Goal: Task Accomplishment & Management: Complete application form

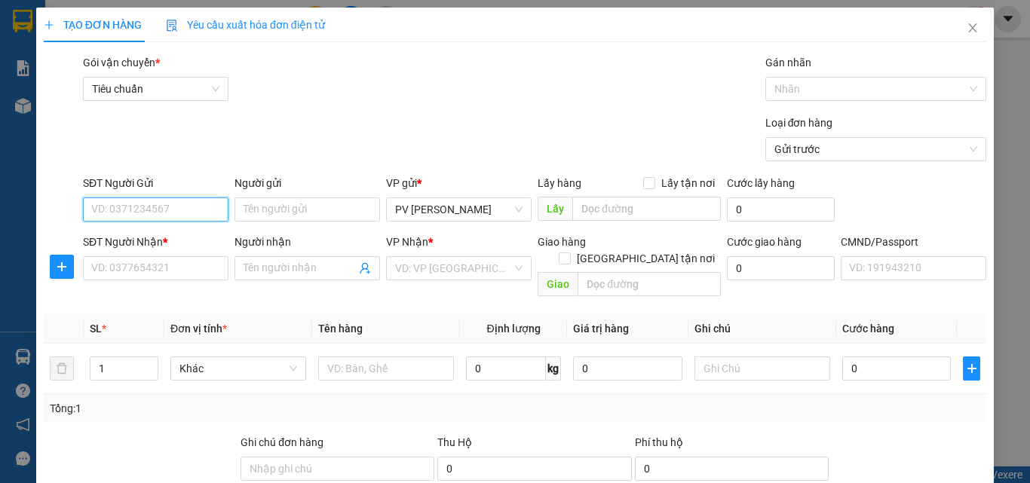
click at [168, 210] on input "SĐT Người Gửi" at bounding box center [156, 210] width 146 height 24
click at [158, 237] on div "0963544648 - DINH" at bounding box center [154, 240] width 126 height 17
type input "0963544648"
type input "DINH"
type input "0976199948"
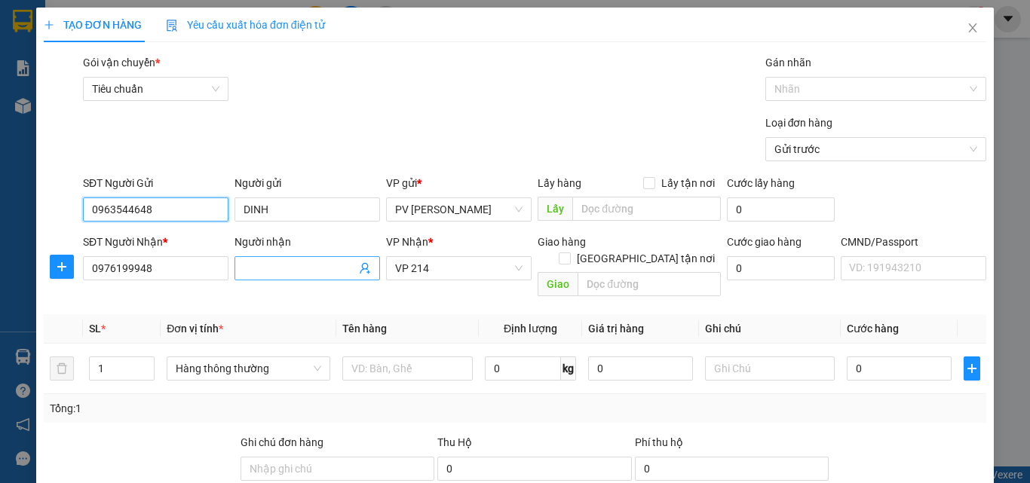
type input "0963544648"
click at [278, 268] on input "Người nhận" at bounding box center [300, 268] width 112 height 17
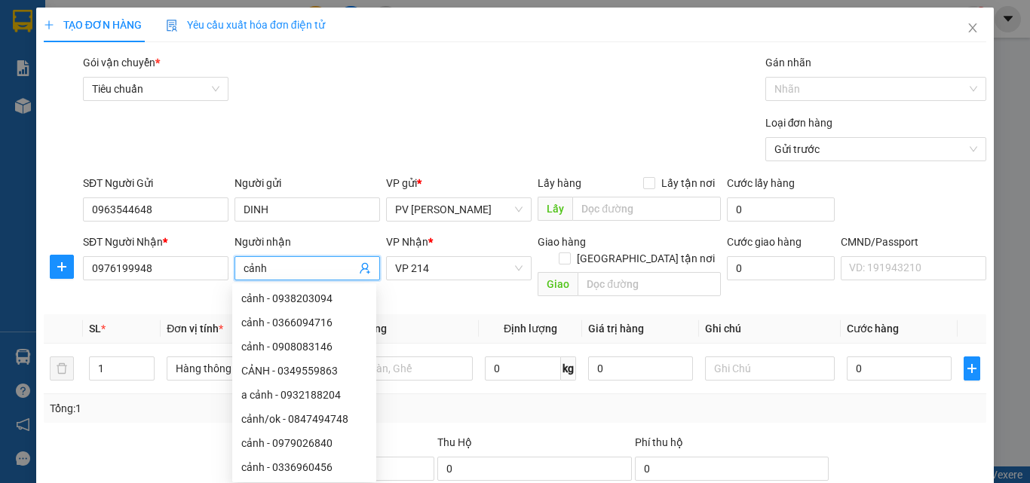
type input "cảnh"
click at [678, 314] on th "Giá trị hàng" at bounding box center [640, 328] width 116 height 29
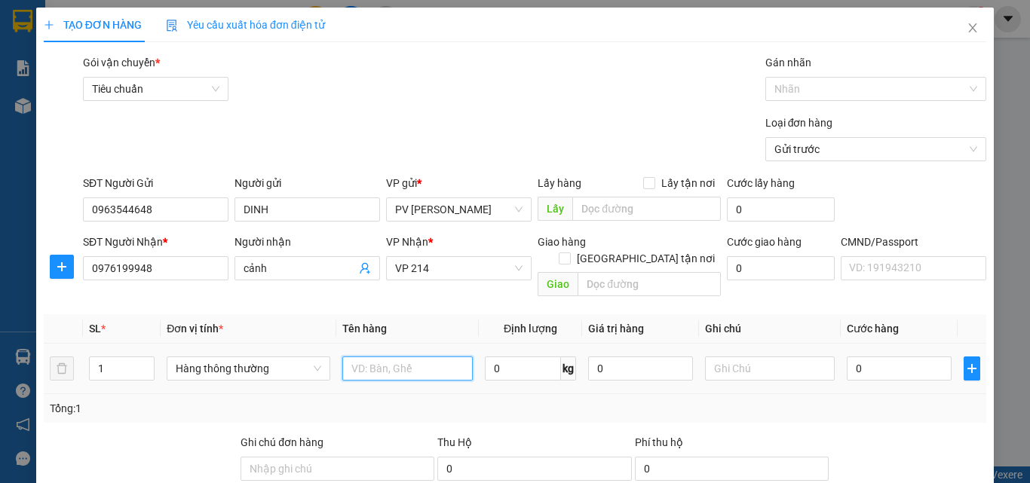
click at [402, 357] on input "text" at bounding box center [407, 369] width 130 height 24
type input "1th"
click at [867, 357] on input "0" at bounding box center [899, 369] width 104 height 24
type input "5"
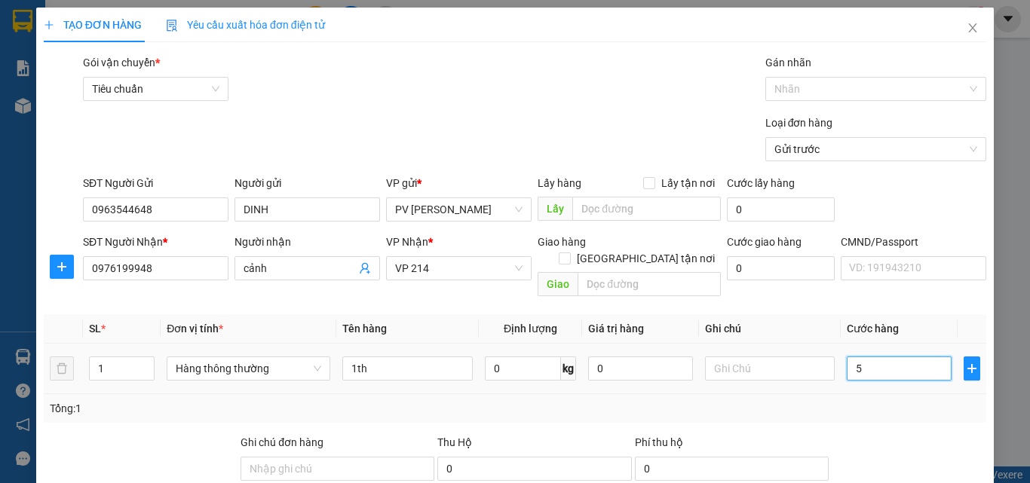
type input "5"
type input "5.000"
type input "0"
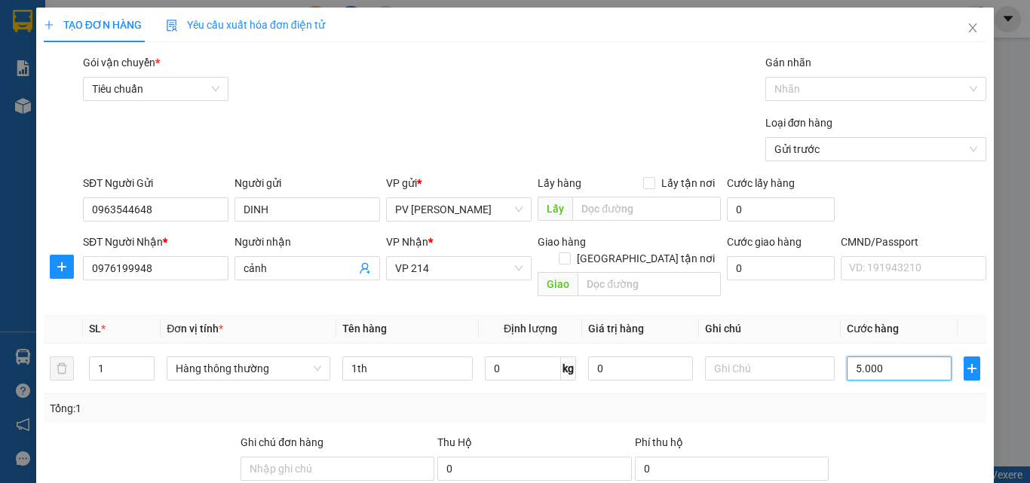
type input "0"
type input "05"
type input "5"
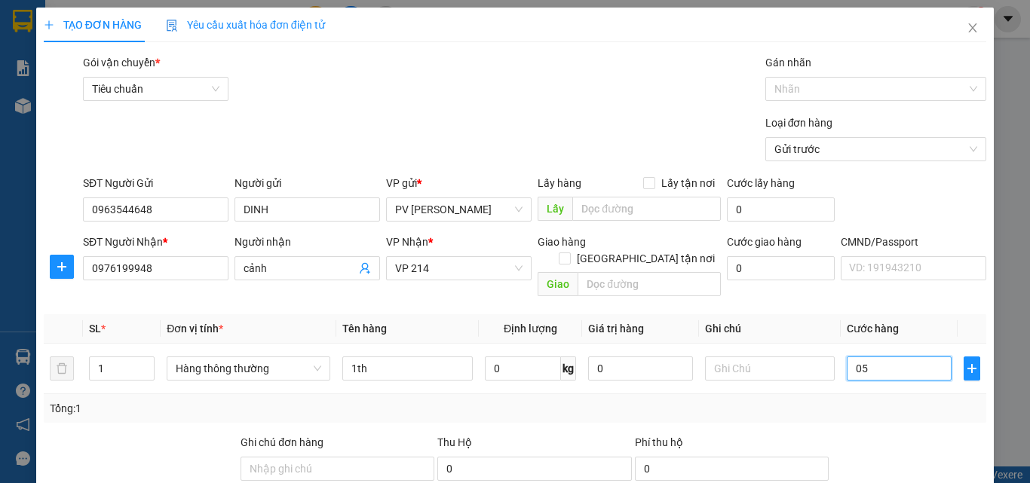
type input "0"
click at [847, 357] on input "0" at bounding box center [899, 369] width 104 height 24
type input "50"
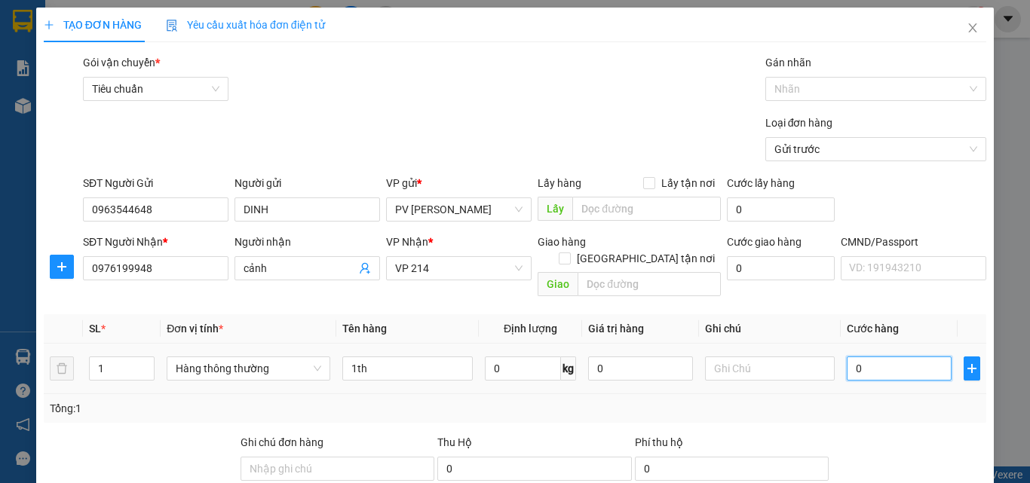
type input "50"
type input "500"
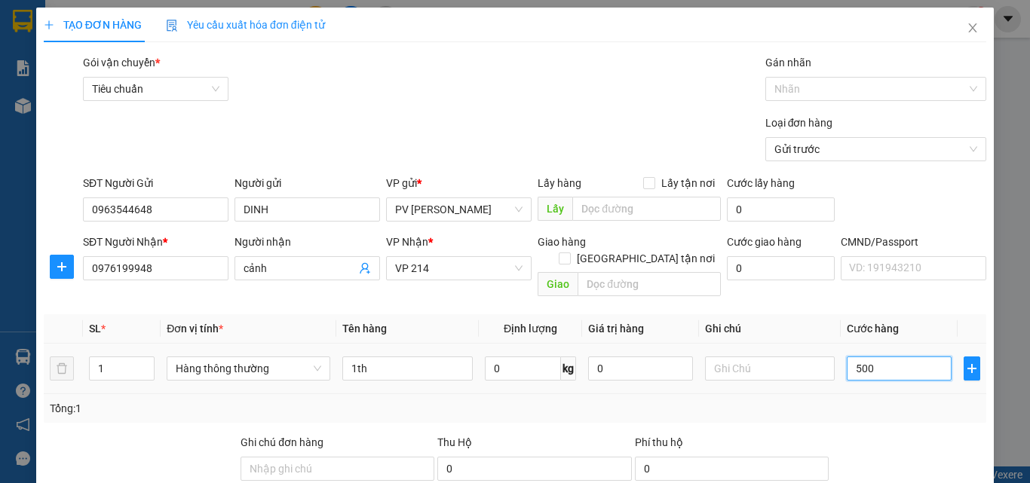
type input "5.000"
type input "50.000"
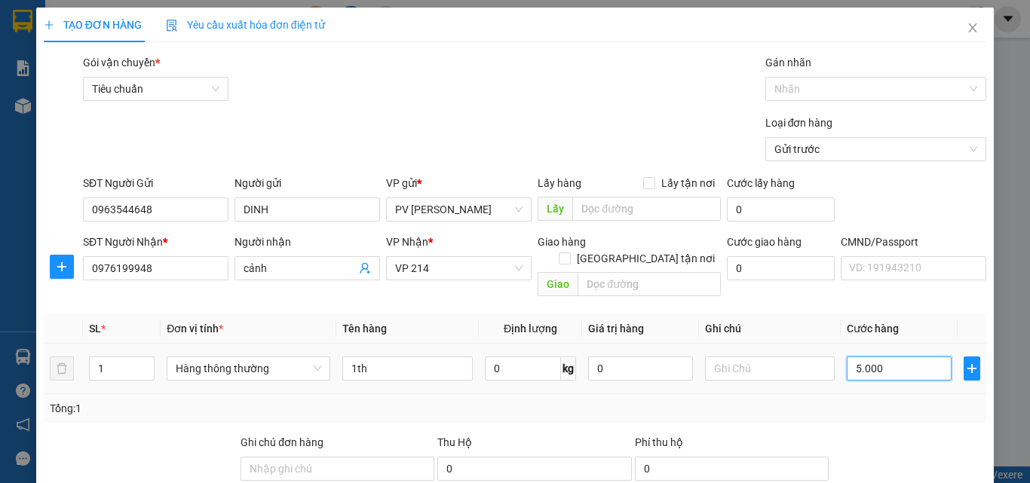
type input "50.000"
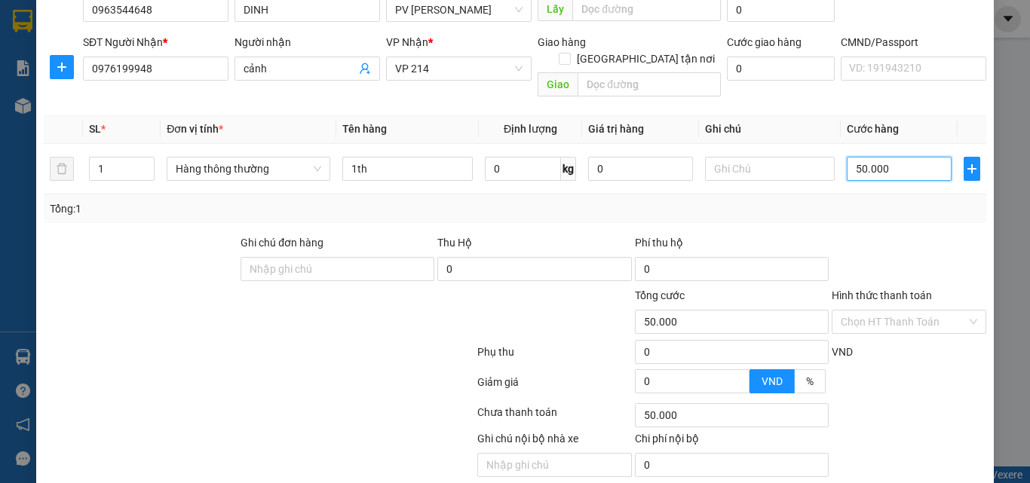
scroll to position [226, 0]
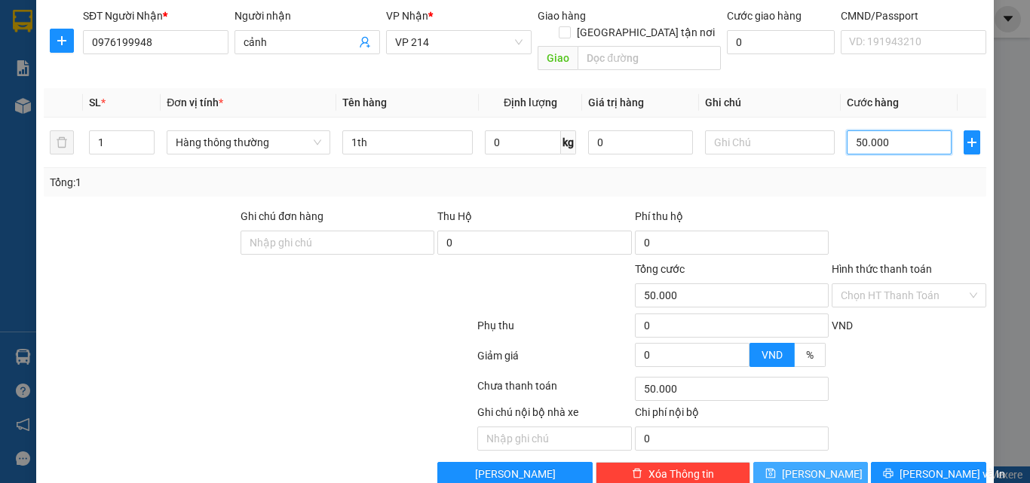
type input "50.000"
click at [807, 466] on span "[PERSON_NAME]" at bounding box center [822, 474] width 81 height 17
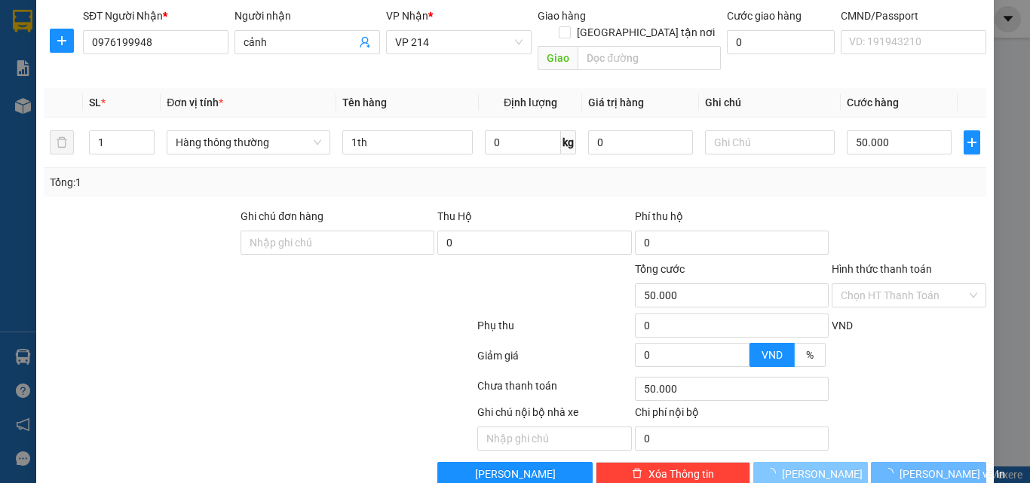
type input "0"
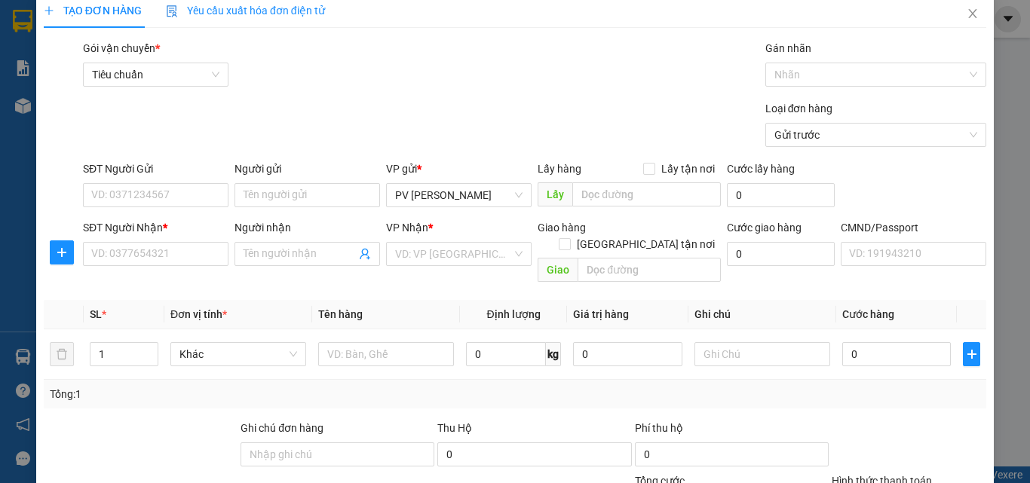
scroll to position [0, 0]
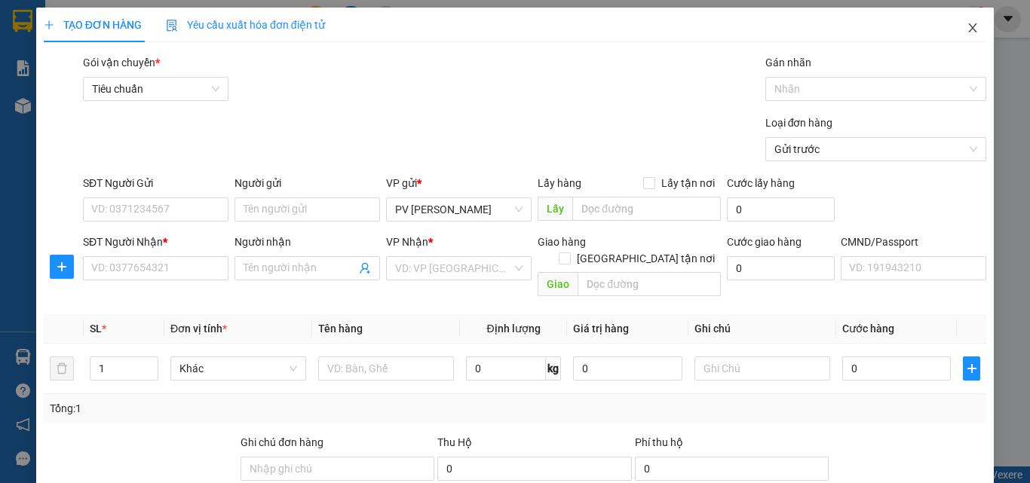
click at [969, 28] on icon "close" at bounding box center [973, 27] width 8 height 9
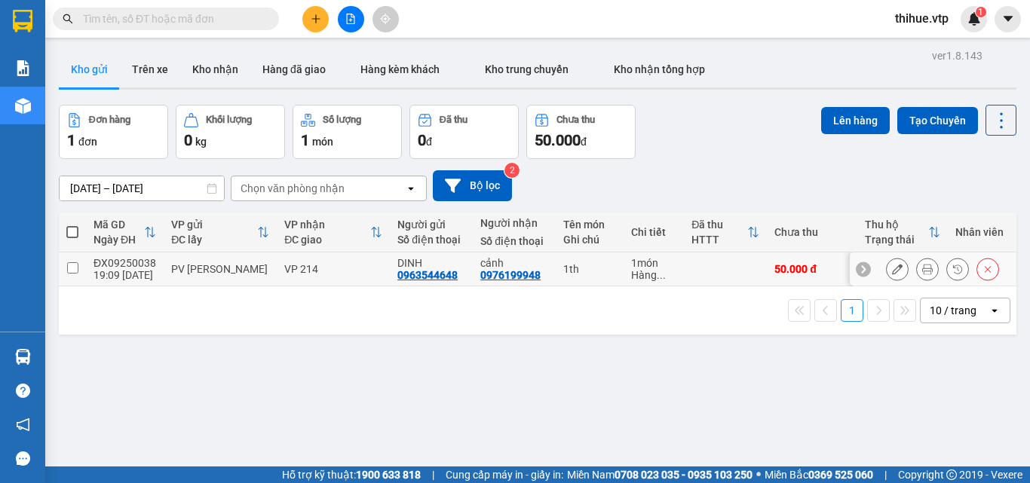
click at [71, 265] on input "checkbox" at bounding box center [72, 267] width 11 height 11
checkbox input "true"
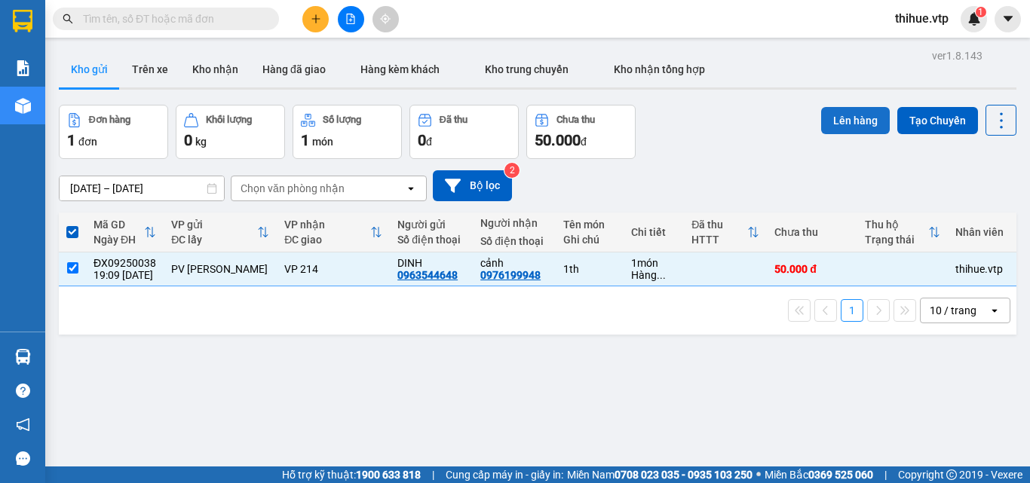
click at [842, 115] on button "Lên hàng" at bounding box center [855, 120] width 69 height 27
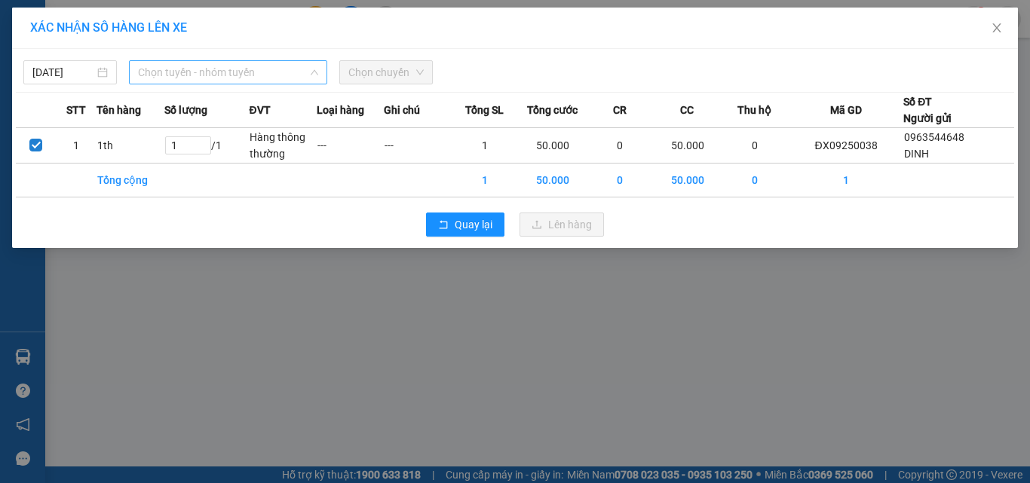
click at [192, 67] on span "Chọn tuyến - nhóm tuyến" at bounding box center [228, 72] width 180 height 23
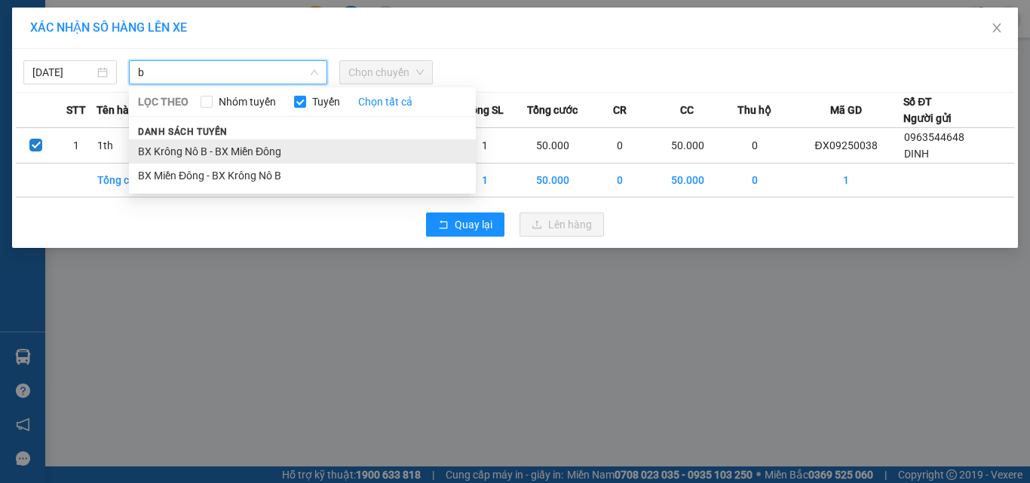
type input "b"
click at [186, 150] on li "BX Krông Nô B - BX Miền Đông" at bounding box center [302, 152] width 347 height 24
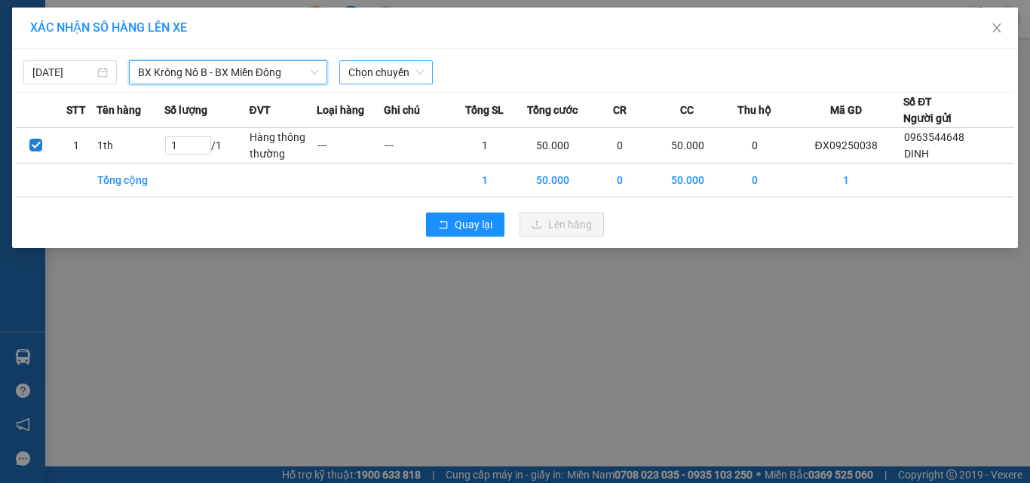
click at [364, 75] on span "Chọn chuyến" at bounding box center [385, 72] width 75 height 23
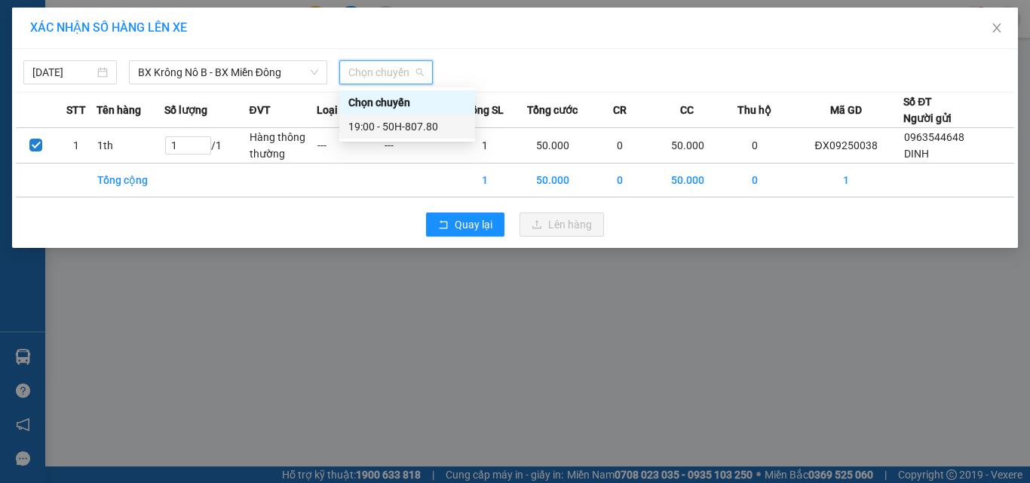
click at [399, 124] on div "19:00 - 50H-807.80" at bounding box center [407, 126] width 118 height 17
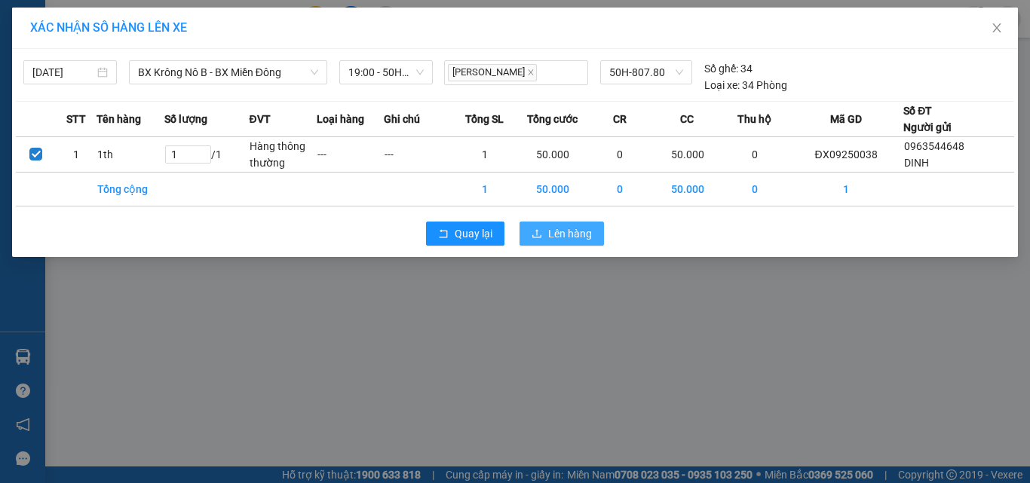
click at [559, 234] on span "Lên hàng" at bounding box center [570, 233] width 44 height 17
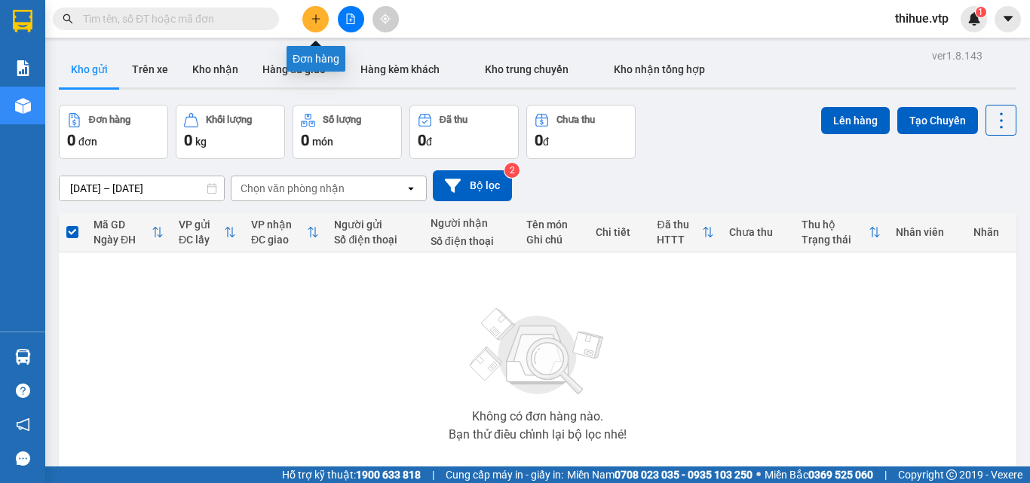
click at [321, 20] on icon "plus" at bounding box center [316, 19] width 11 height 11
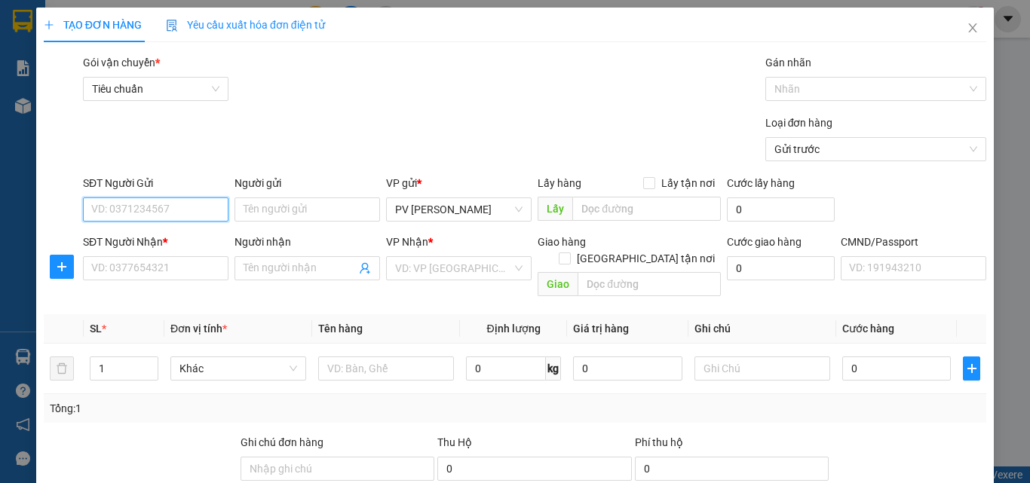
click at [178, 205] on input "SĐT Người Gửi" at bounding box center [156, 210] width 146 height 24
type input "0000000000"
click at [293, 206] on input "Người gửi" at bounding box center [308, 210] width 146 height 24
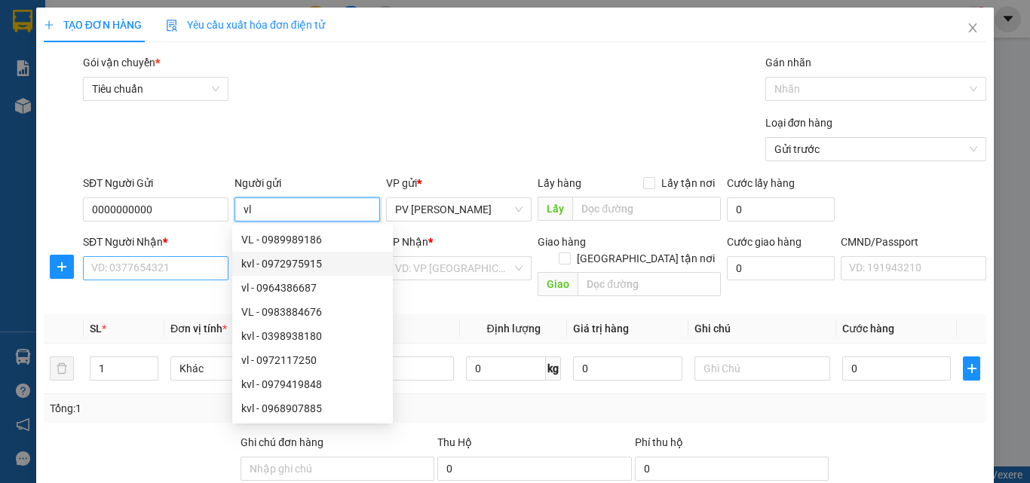
type input "vl"
click at [130, 269] on input "SĐT Người Nhận *" at bounding box center [156, 268] width 146 height 24
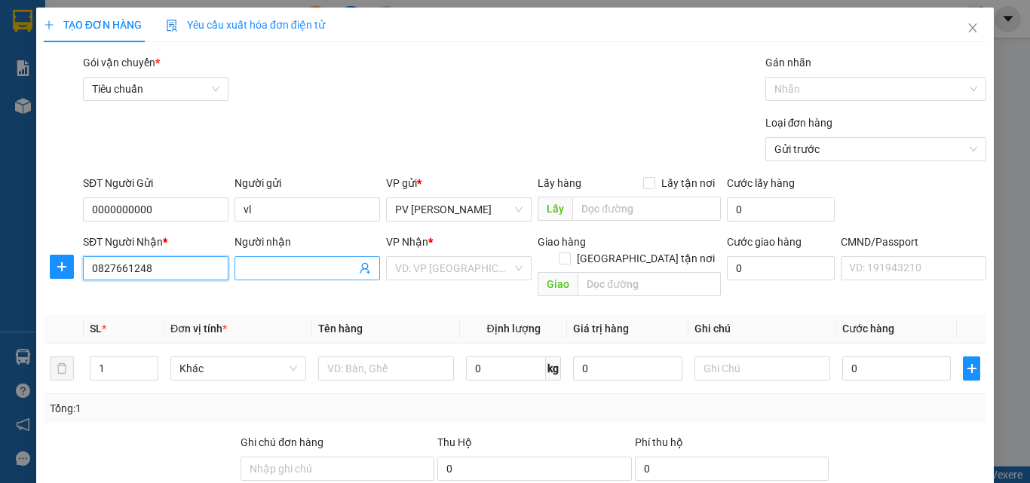
type input "0827661248"
click at [289, 266] on input "Người nhận" at bounding box center [300, 268] width 112 height 17
type input "tú vi"
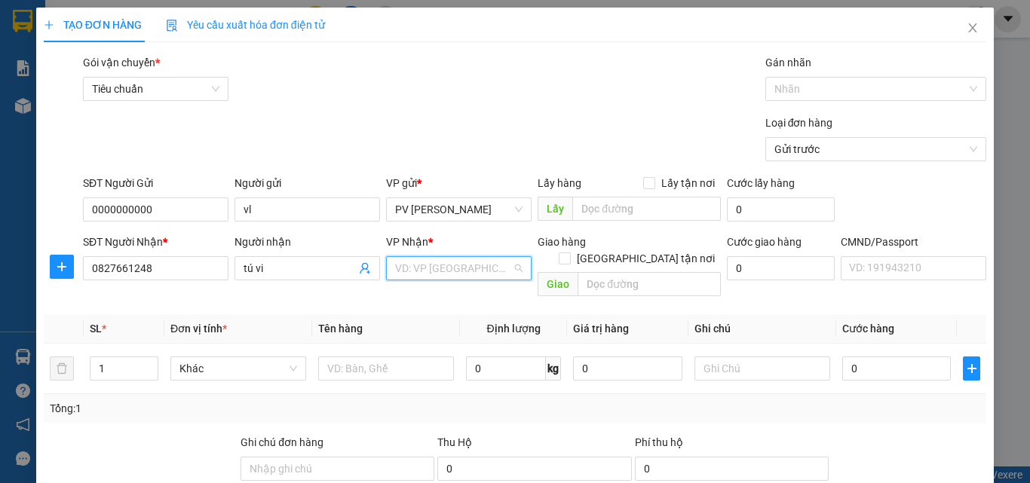
click at [440, 268] on input "search" at bounding box center [453, 268] width 117 height 23
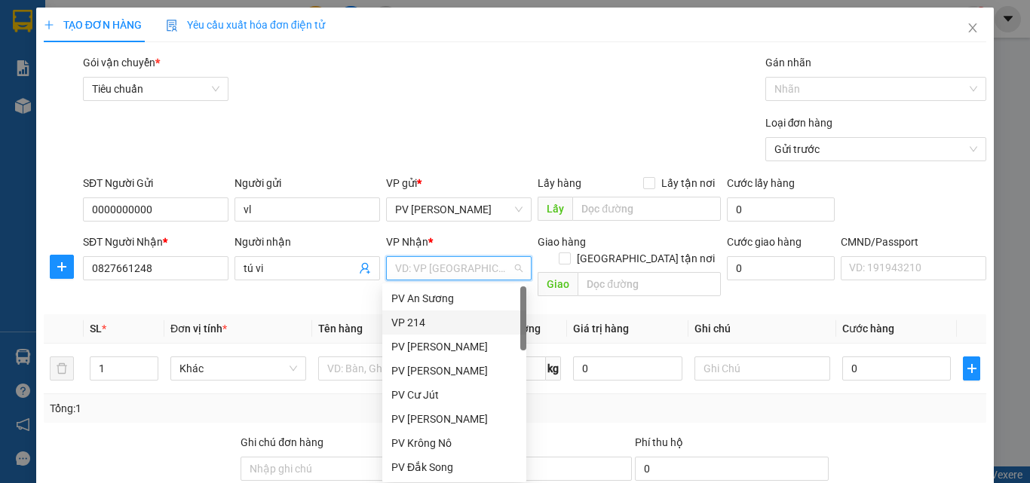
click at [431, 318] on div "VP 214" at bounding box center [454, 322] width 126 height 17
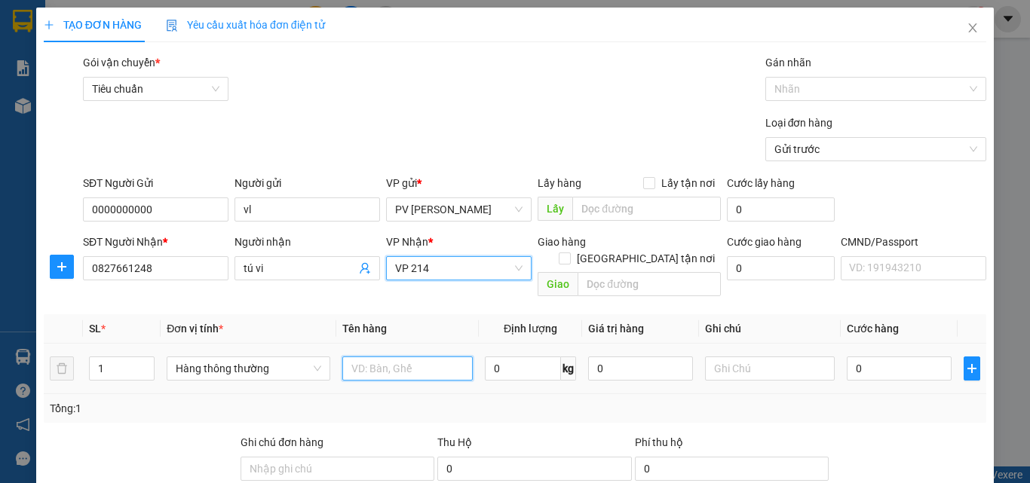
click at [388, 357] on input "text" at bounding box center [407, 369] width 130 height 24
type input "1b măng"
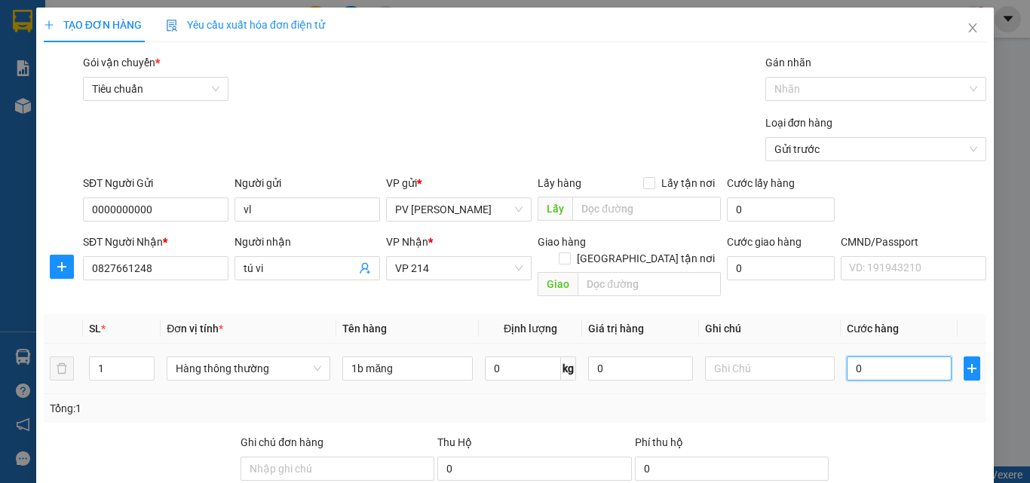
click at [848, 357] on input "0" at bounding box center [899, 369] width 104 height 24
type input "5"
type input "50"
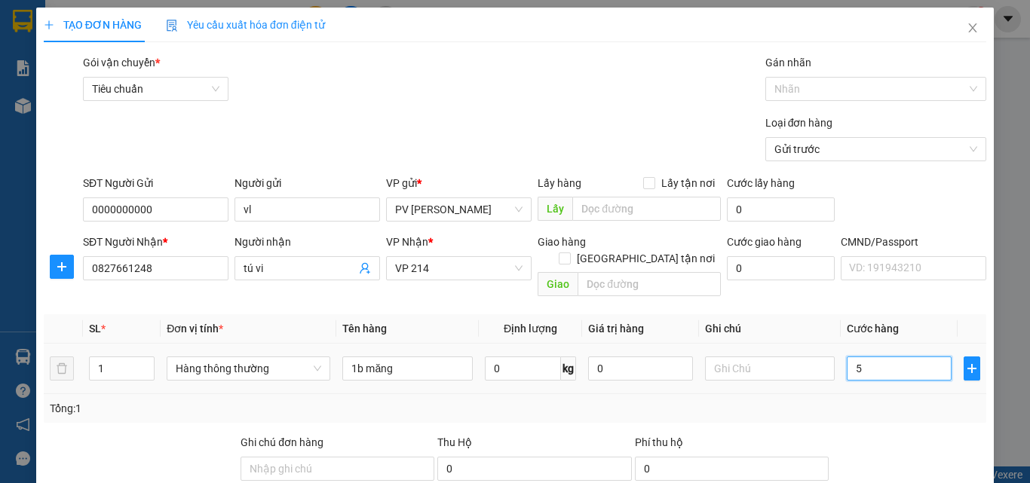
type input "50"
type input "500"
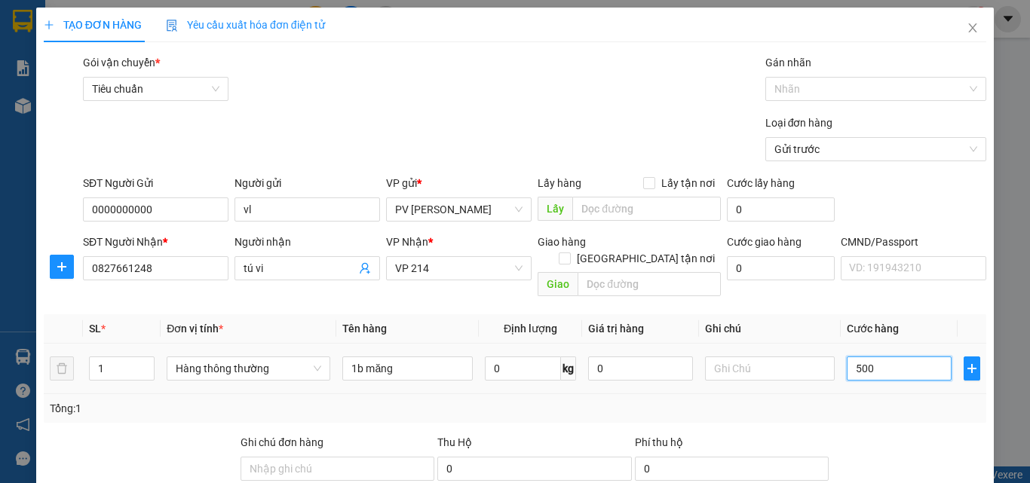
type input "5.000"
type input "50.000"
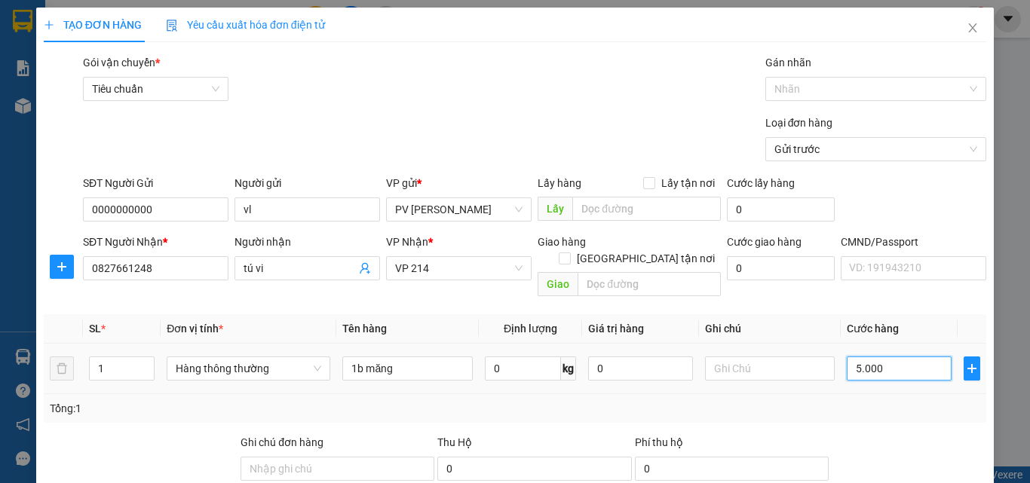
type input "50.000"
type input "500.000"
type input "50.000"
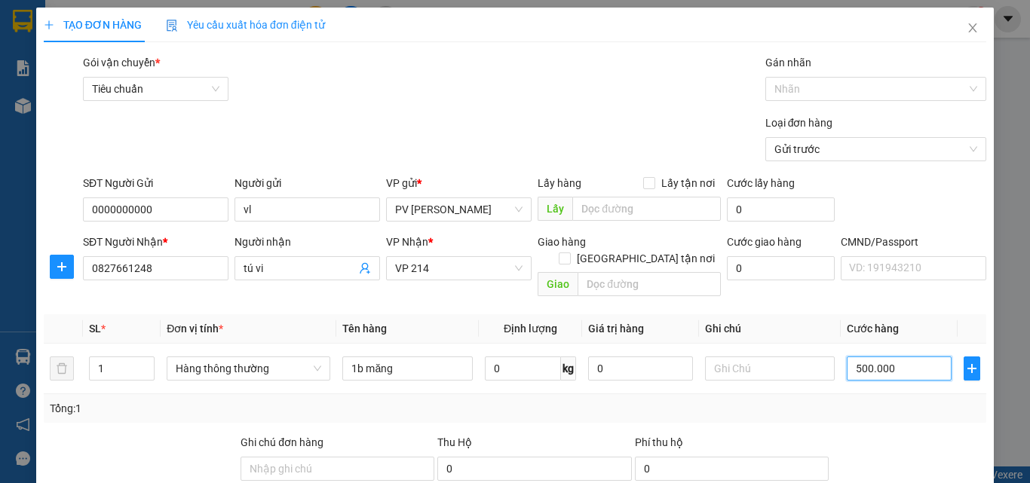
type input "50.000"
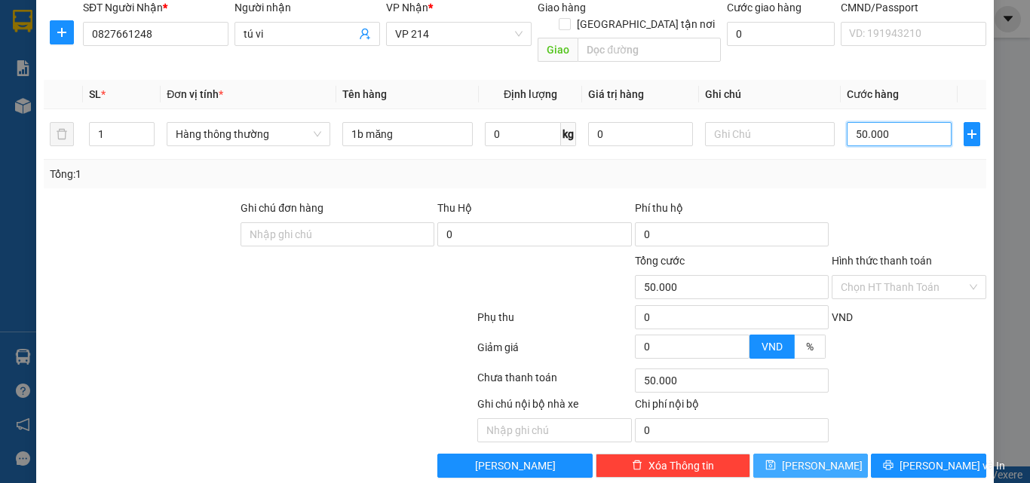
scroll to position [242, 0]
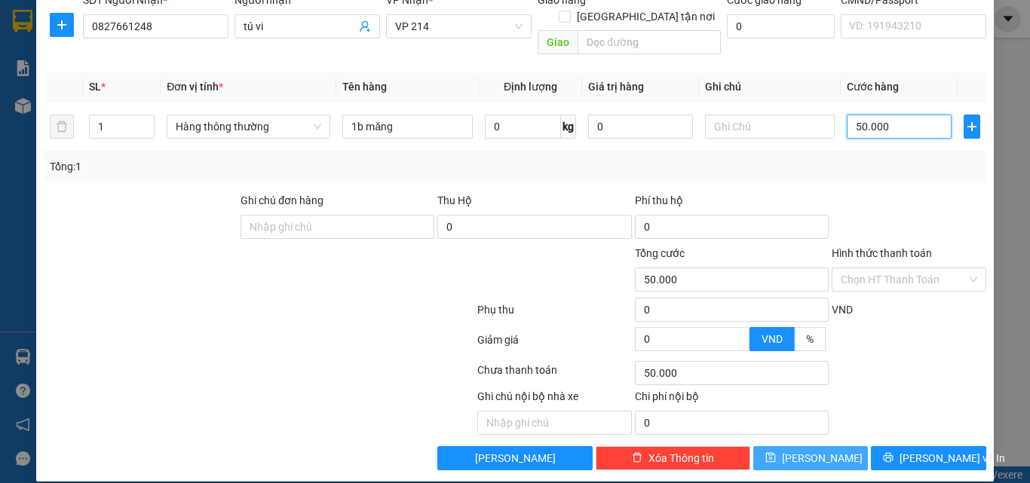
type input "50.000"
click at [807, 450] on span "[PERSON_NAME]" at bounding box center [822, 458] width 81 height 17
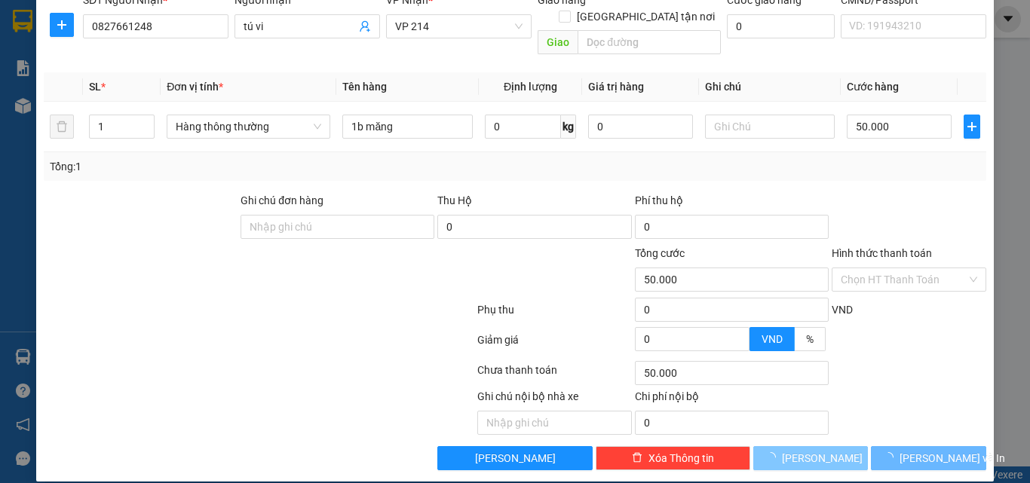
type input "0"
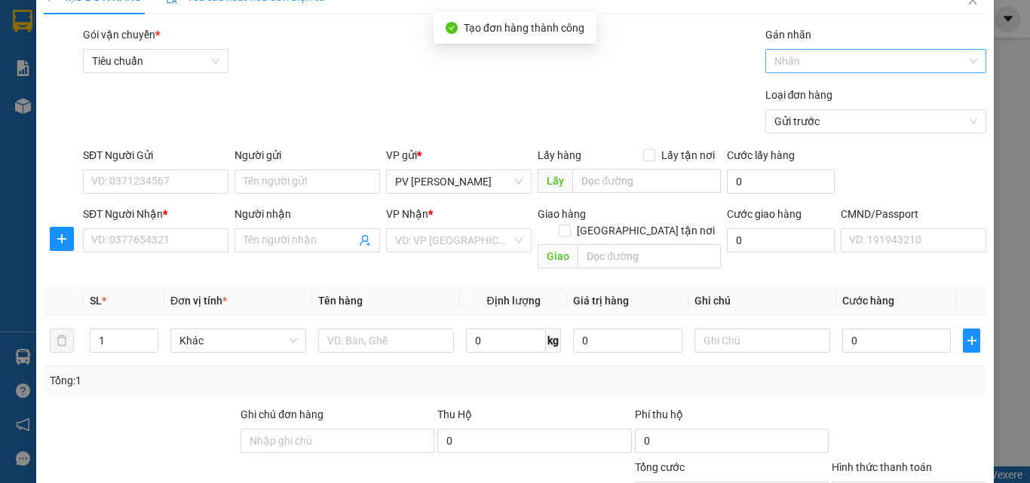
scroll to position [0, 0]
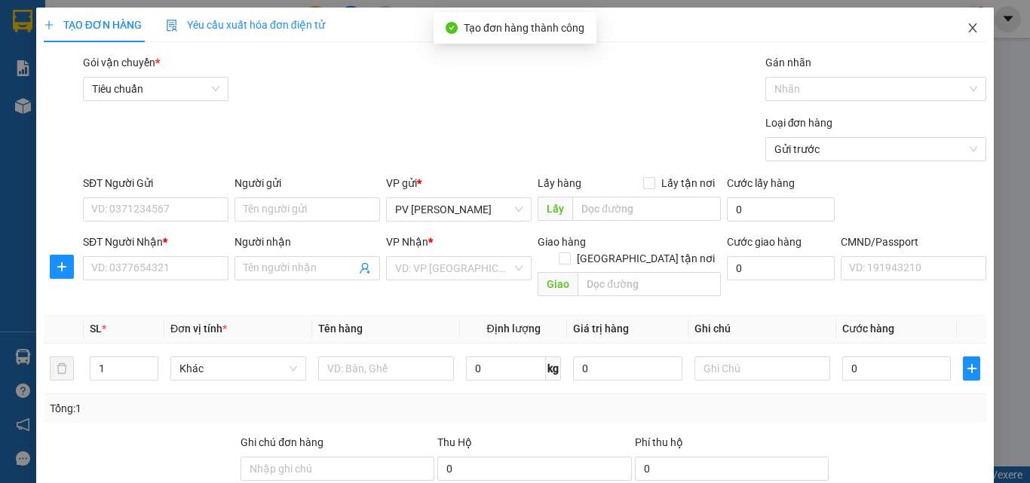
click at [969, 27] on icon "close" at bounding box center [973, 27] width 8 height 9
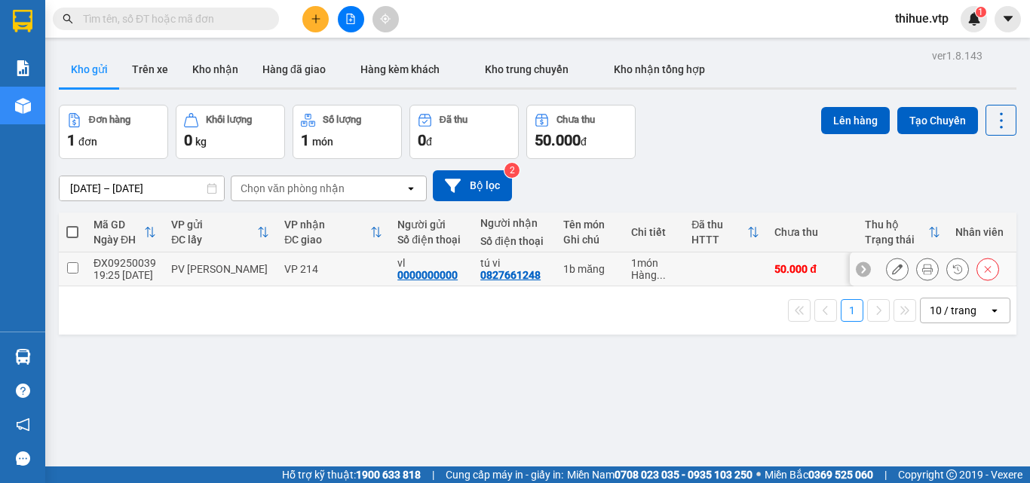
drag, startPoint x: 72, startPoint y: 268, endPoint x: 115, endPoint y: 259, distance: 44.8
click at [73, 268] on input "checkbox" at bounding box center [72, 267] width 11 height 11
checkbox input "true"
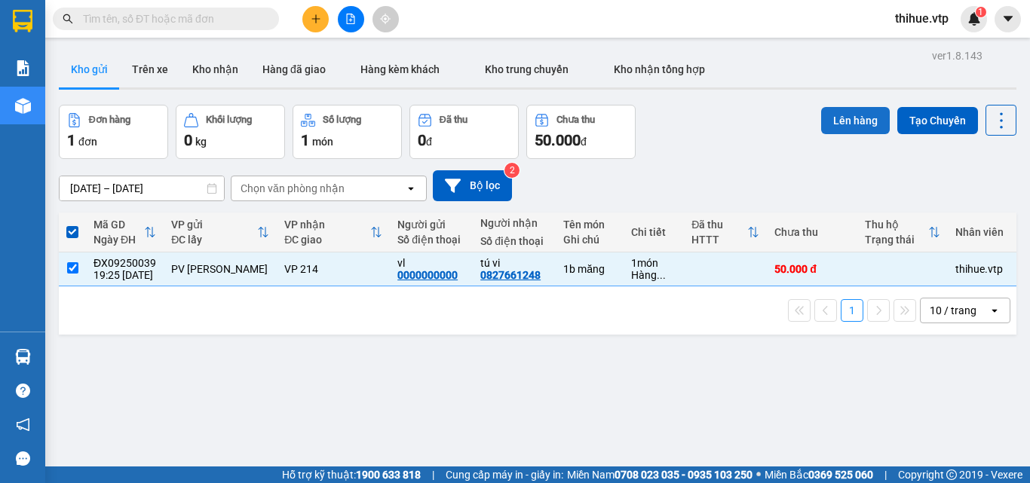
click at [837, 117] on button "Lên hàng" at bounding box center [855, 120] width 69 height 27
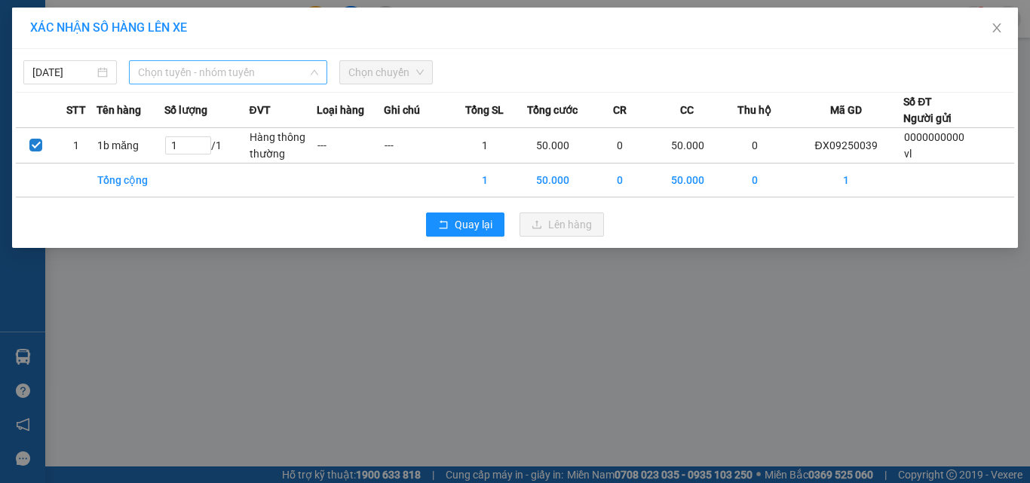
click at [272, 69] on span "Chọn tuyến - nhóm tuyến" at bounding box center [228, 72] width 180 height 23
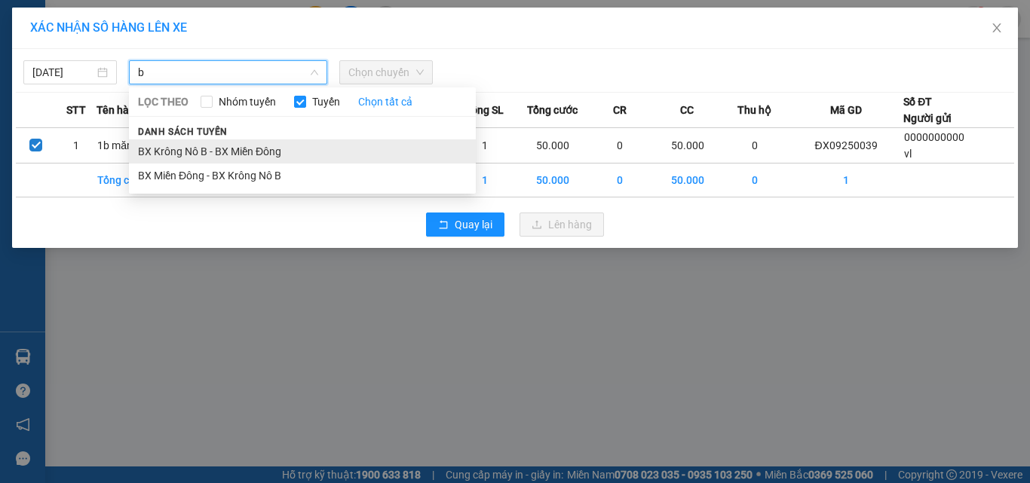
type input "b"
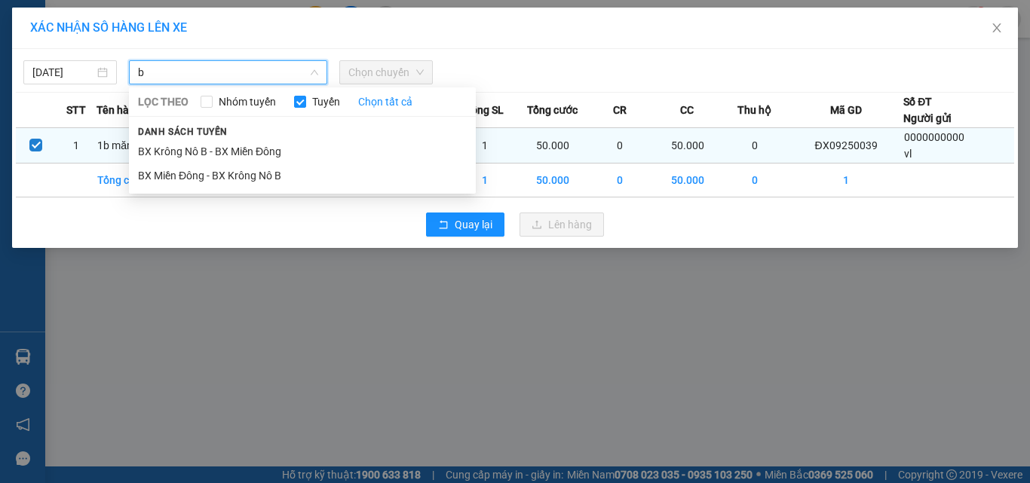
drag, startPoint x: 185, startPoint y: 149, endPoint x: 206, endPoint y: 149, distance: 21.1
click at [186, 149] on li "BX Krông Nô B - BX Miền Đông" at bounding box center [302, 152] width 347 height 24
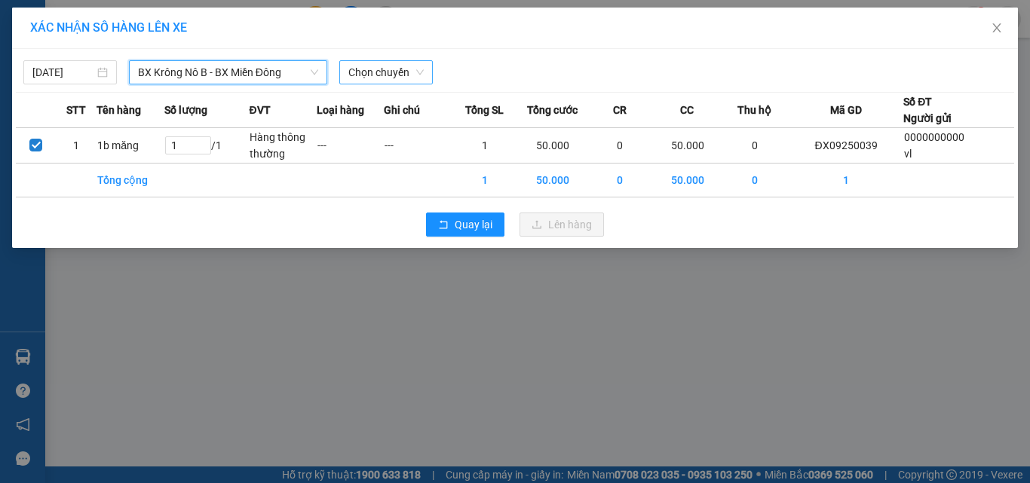
click at [394, 72] on span "Chọn chuyến" at bounding box center [385, 72] width 75 height 23
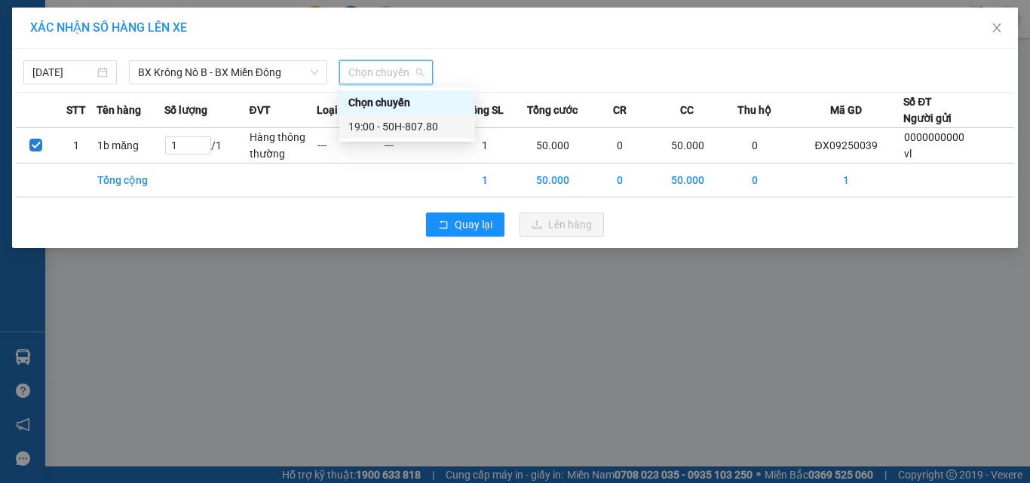
click at [406, 127] on div "19:00 - 50H-807.80" at bounding box center [407, 126] width 118 height 17
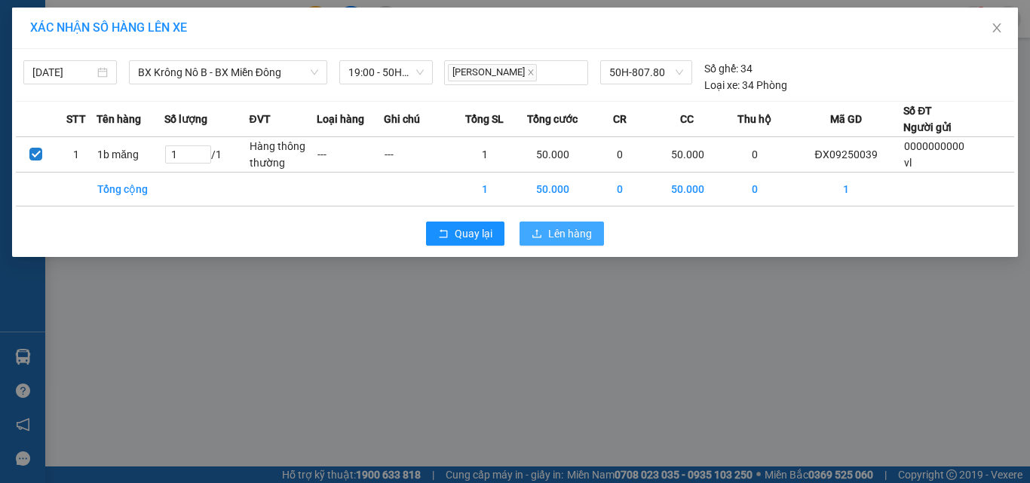
click at [566, 236] on span "Lên hàng" at bounding box center [570, 233] width 44 height 17
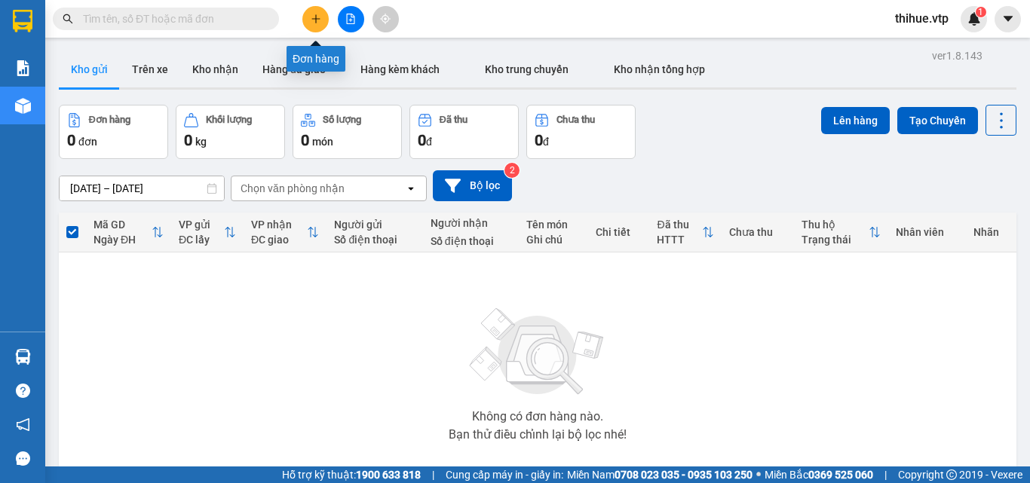
click at [315, 20] on icon "plus" at bounding box center [316, 19] width 11 height 11
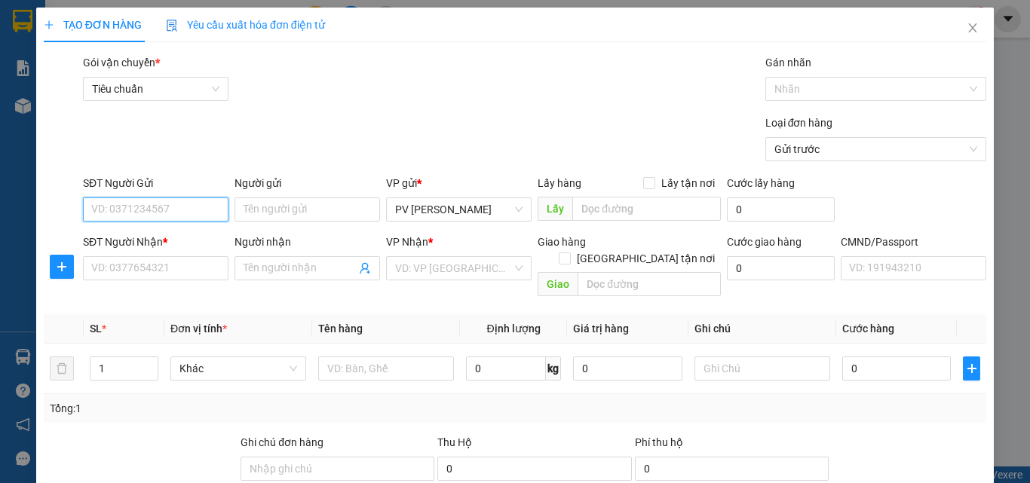
click at [181, 207] on input "SĐT Người Gửi" at bounding box center [156, 210] width 146 height 24
type input "0000000000"
click at [154, 239] on div "0000000000 - vl" at bounding box center [154, 240] width 126 height 17
type input "vl"
type input "0827661248"
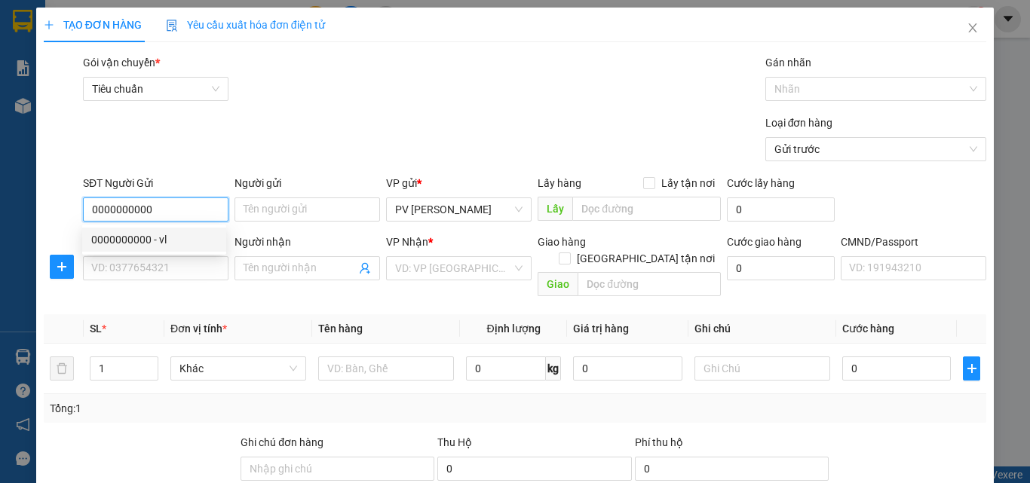
type input "tú vi"
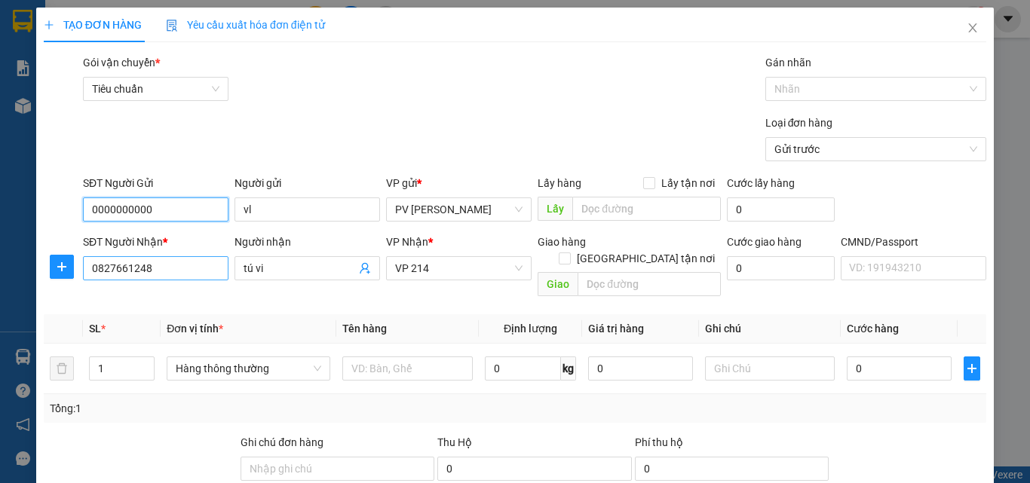
type input "0000000000"
click at [165, 268] on input "0827661248" at bounding box center [156, 268] width 146 height 24
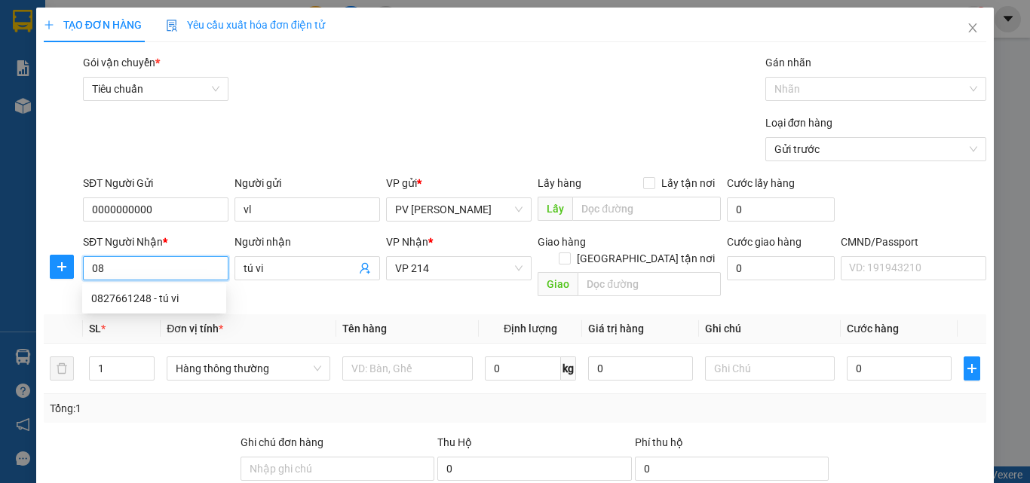
type input "0"
type input "0966369749"
click at [155, 304] on div "0966369749 - QUÂN" at bounding box center [154, 298] width 126 height 17
type input "QUÂN"
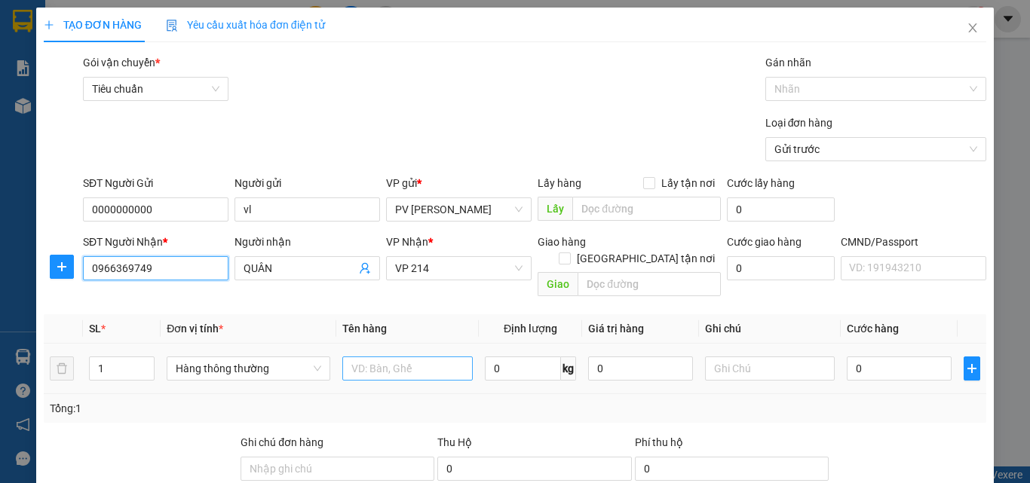
type input "0966369749"
click at [388, 357] on input "text" at bounding box center [407, 369] width 130 height 24
type input "1b"
drag, startPoint x: 393, startPoint y: 339, endPoint x: 746, endPoint y: 383, distance: 355.7
click at [746, 400] on div "Tổng: 1" at bounding box center [515, 408] width 931 height 17
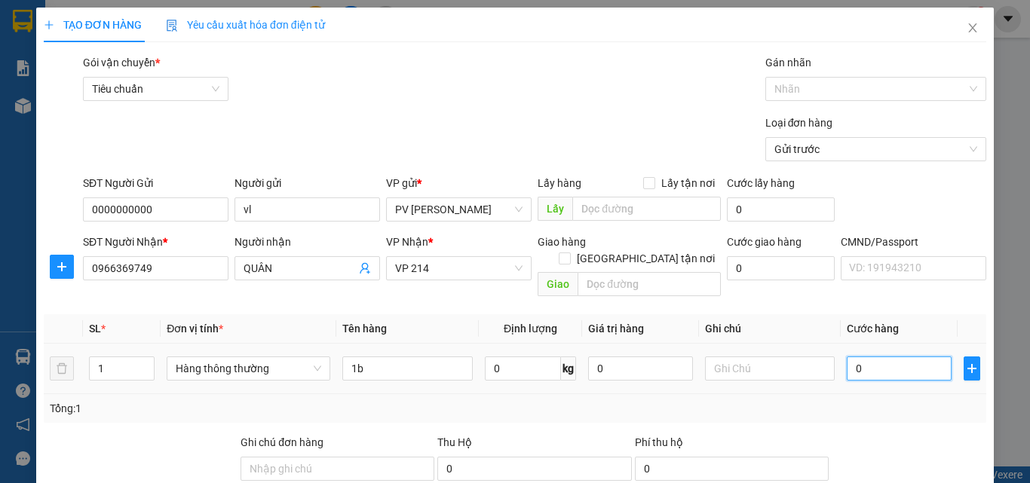
click at [848, 357] on input "0" at bounding box center [899, 369] width 104 height 24
type input "5"
type input "50"
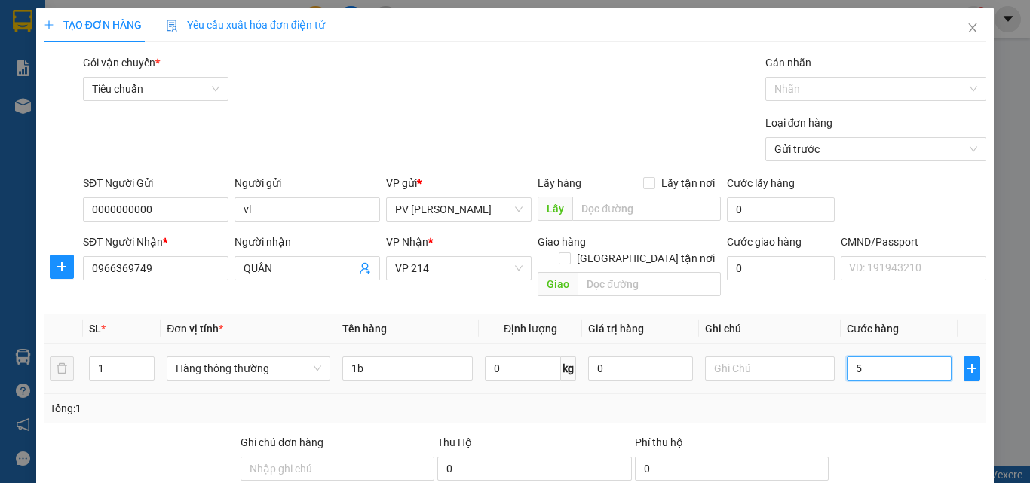
type input "50"
type input "500"
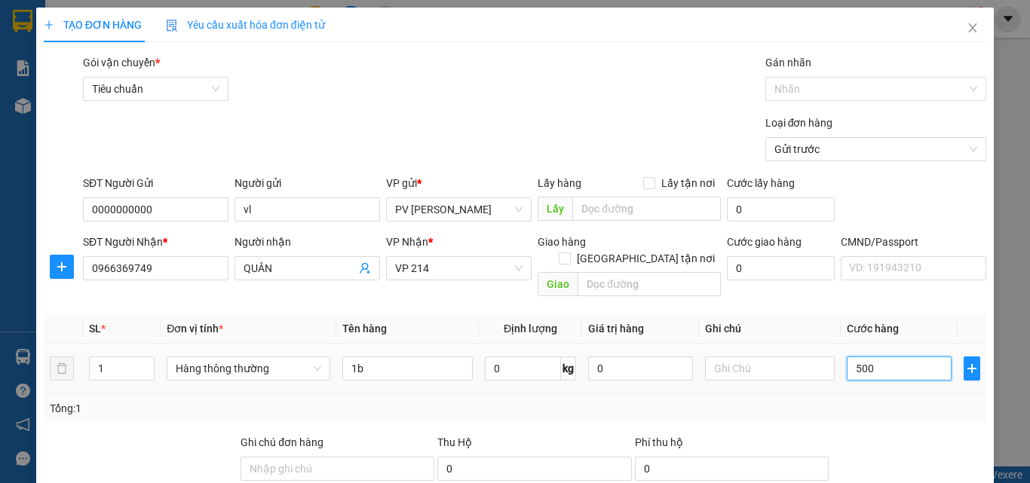
type input "5.000"
type input "50.000"
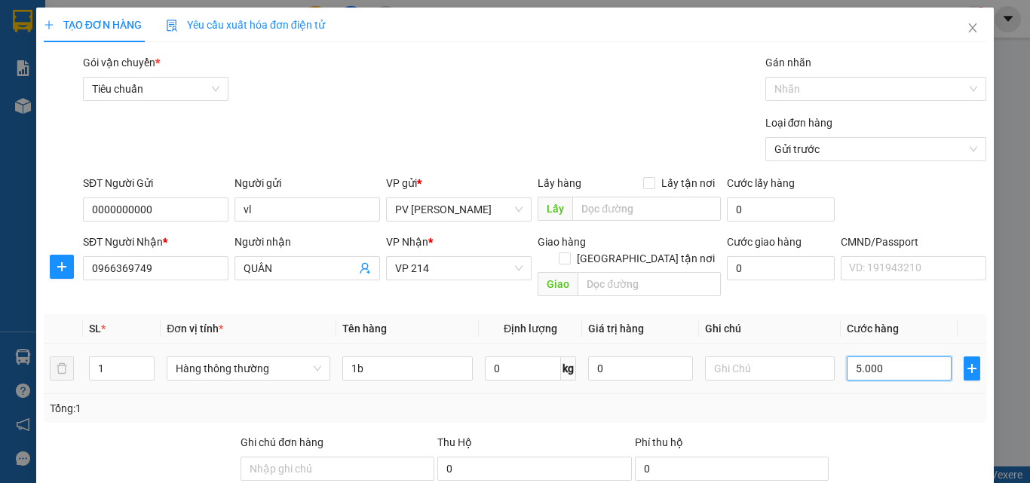
type input "50.000"
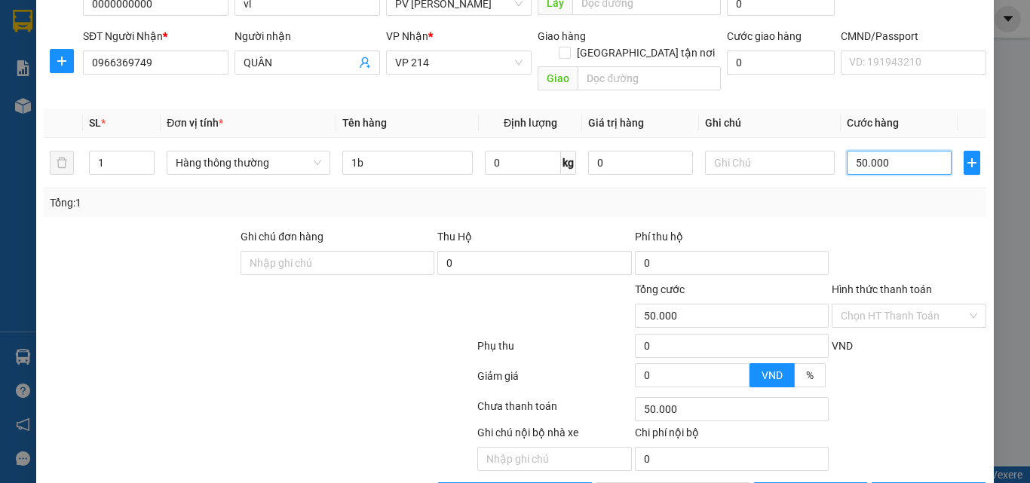
scroll to position [226, 0]
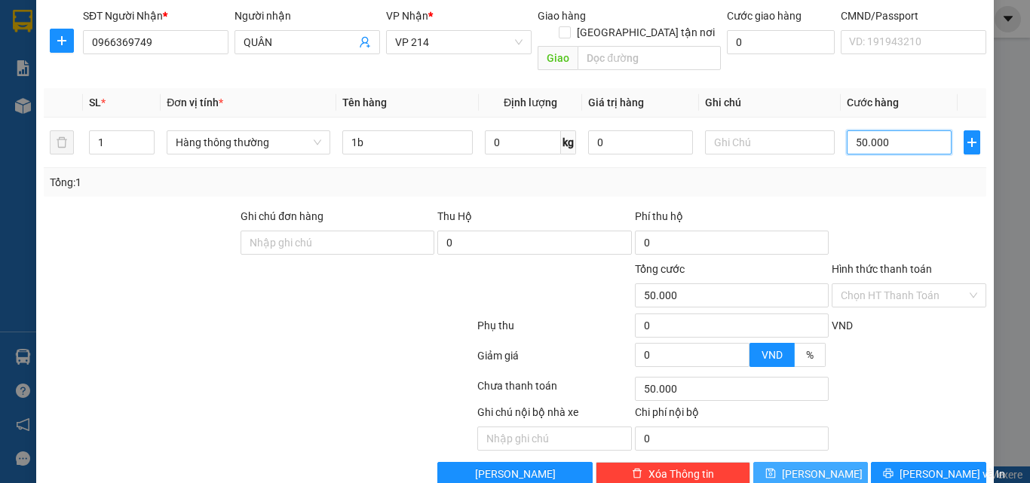
type input "50.000"
click at [808, 466] on span "[PERSON_NAME]" at bounding box center [822, 474] width 81 height 17
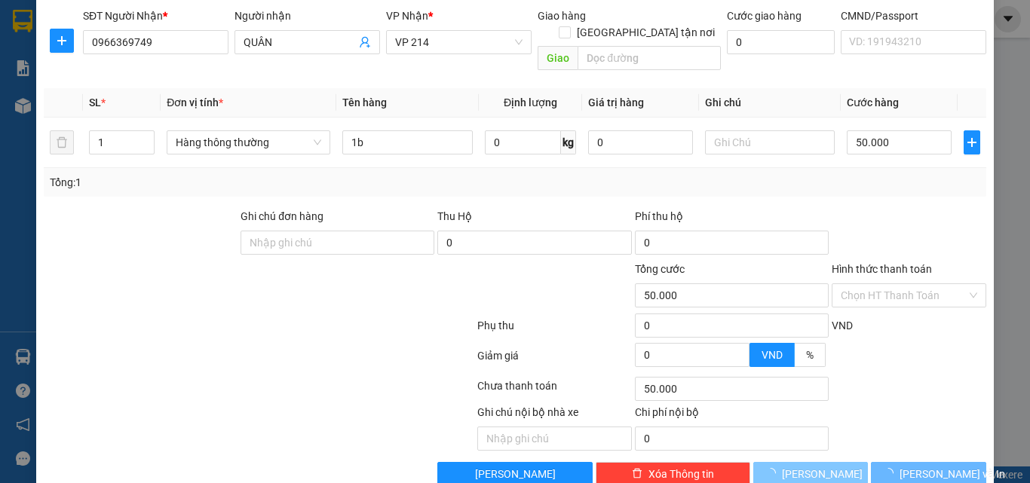
type input "0"
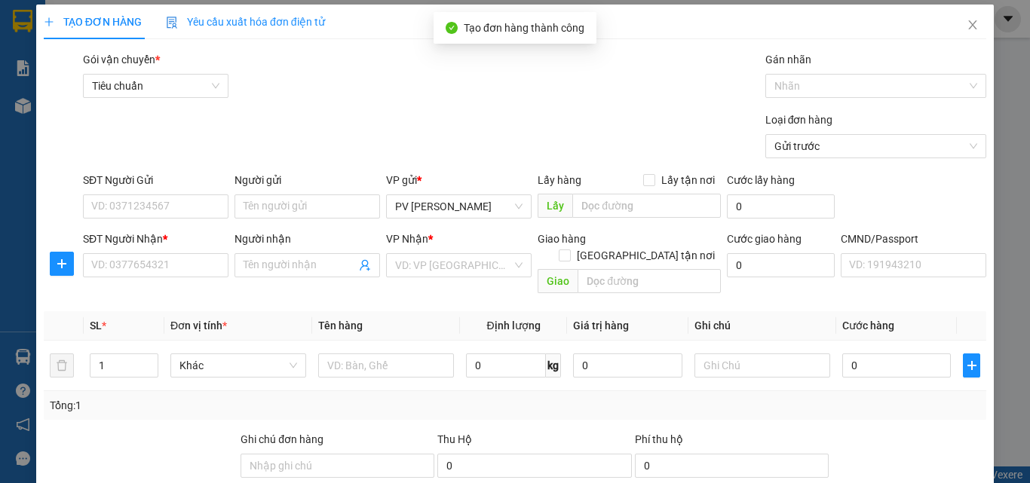
scroll to position [0, 0]
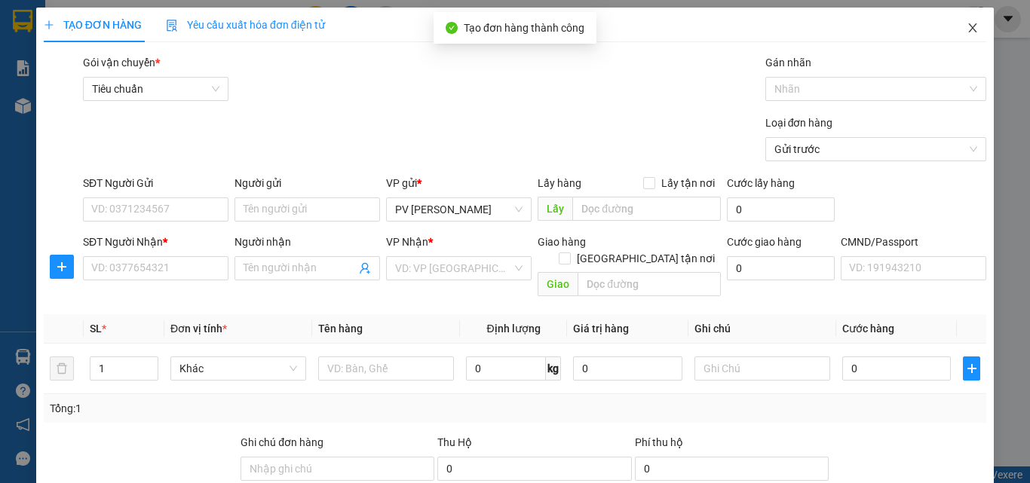
click at [969, 28] on icon "close" at bounding box center [973, 27] width 8 height 9
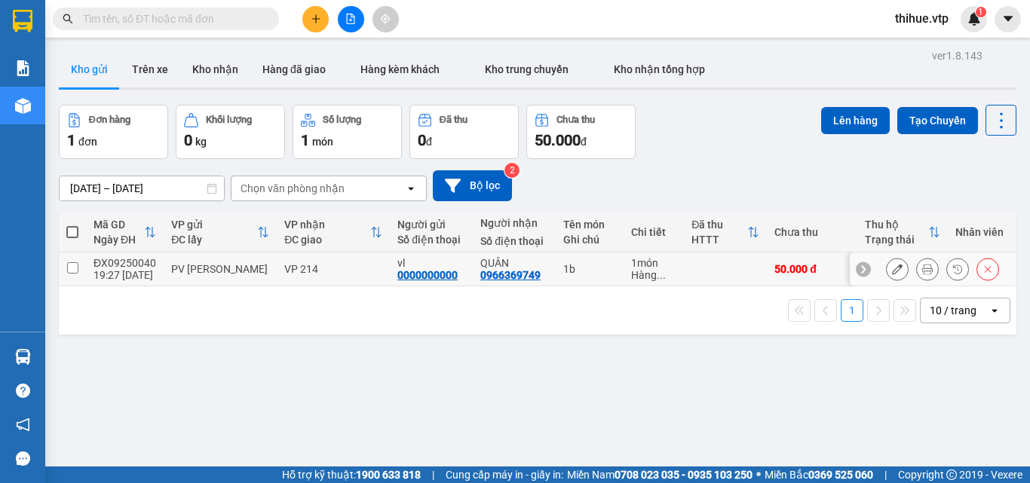
drag, startPoint x: 71, startPoint y: 266, endPoint x: 85, endPoint y: 260, distance: 15.5
click at [72, 266] on input "checkbox" at bounding box center [72, 267] width 11 height 11
checkbox input "true"
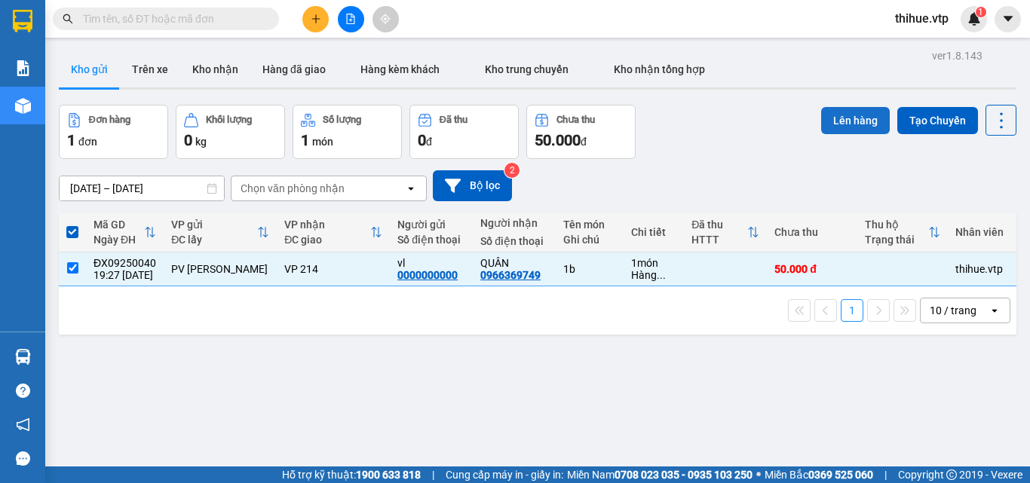
click at [838, 118] on button "Lên hàng" at bounding box center [855, 120] width 69 height 27
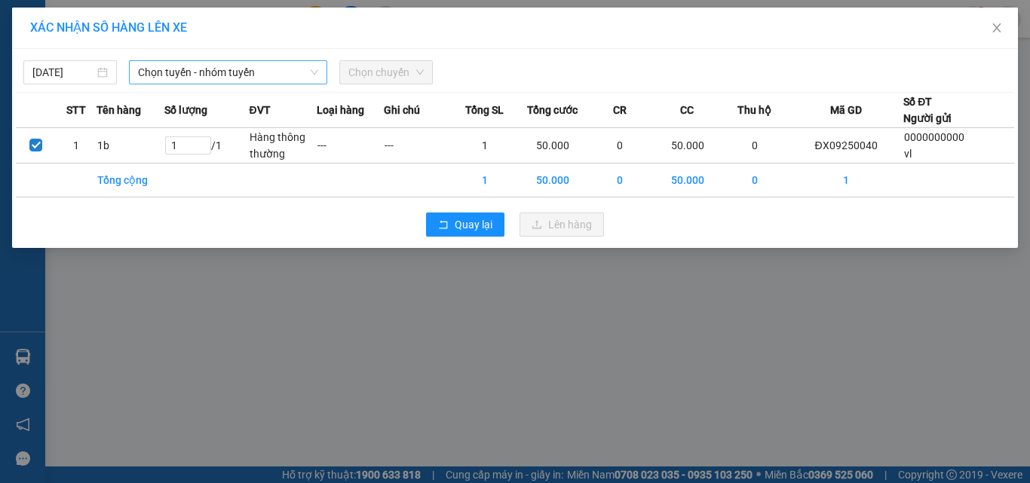
click at [209, 75] on span "Chọn tuyến - nhóm tuyến" at bounding box center [228, 72] width 180 height 23
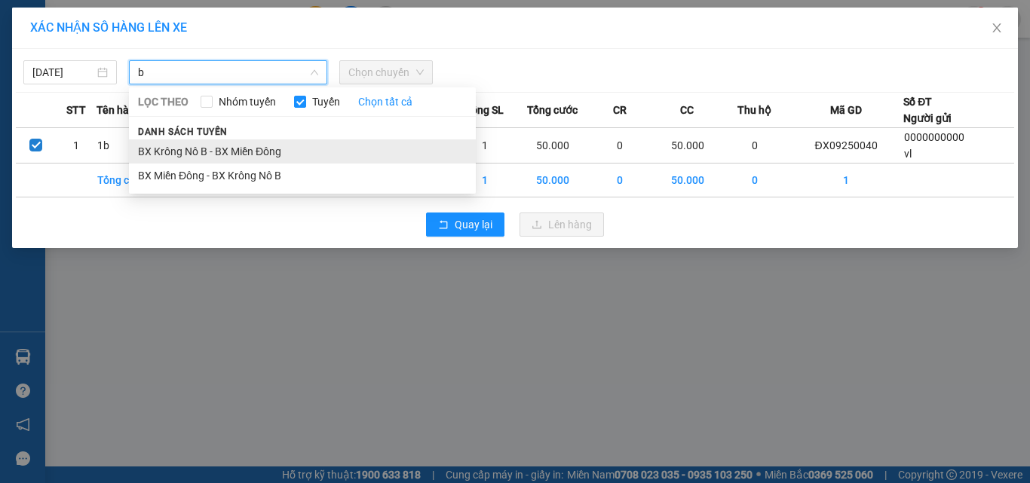
type input "b"
click at [178, 149] on li "BX Krông Nô B - BX Miền Đông" at bounding box center [302, 152] width 347 height 24
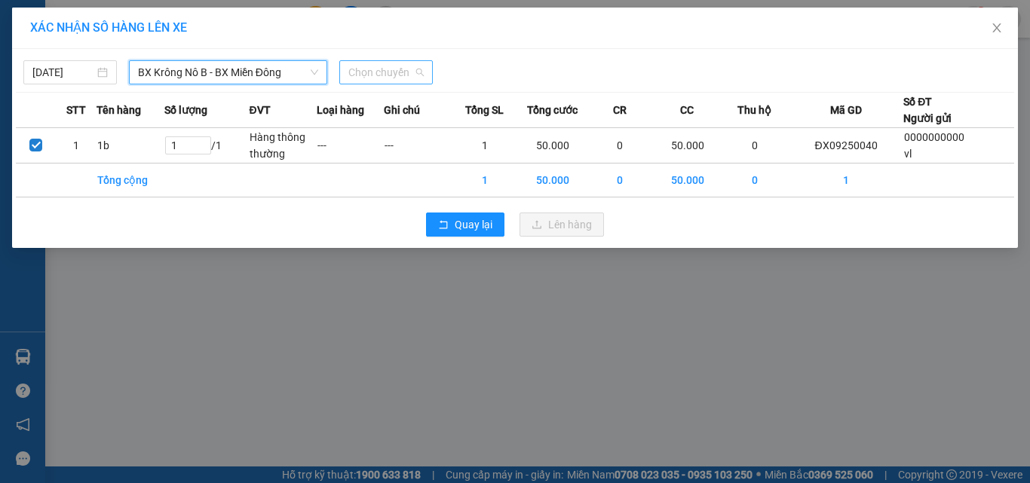
click at [378, 68] on span "Chọn chuyến" at bounding box center [385, 72] width 75 height 23
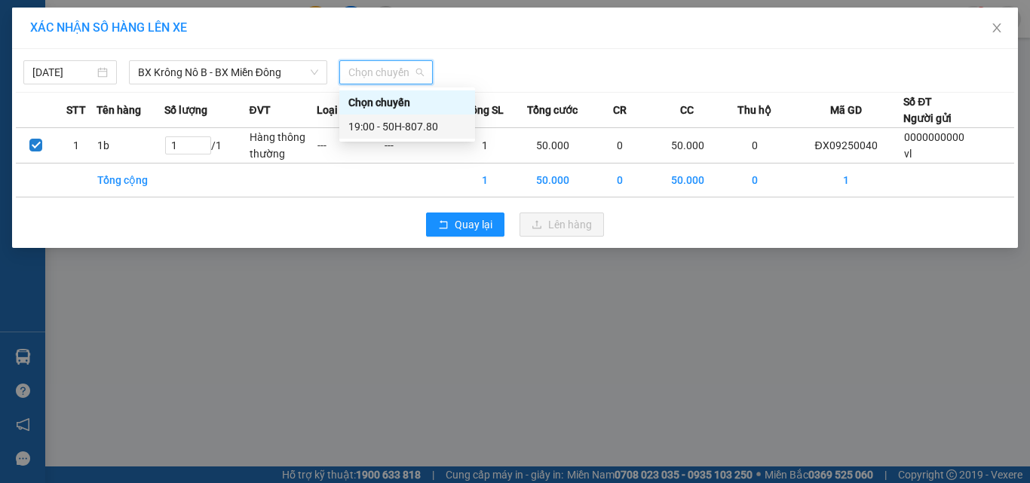
click at [397, 121] on div "19:00 - 50H-807.80" at bounding box center [407, 126] width 118 height 17
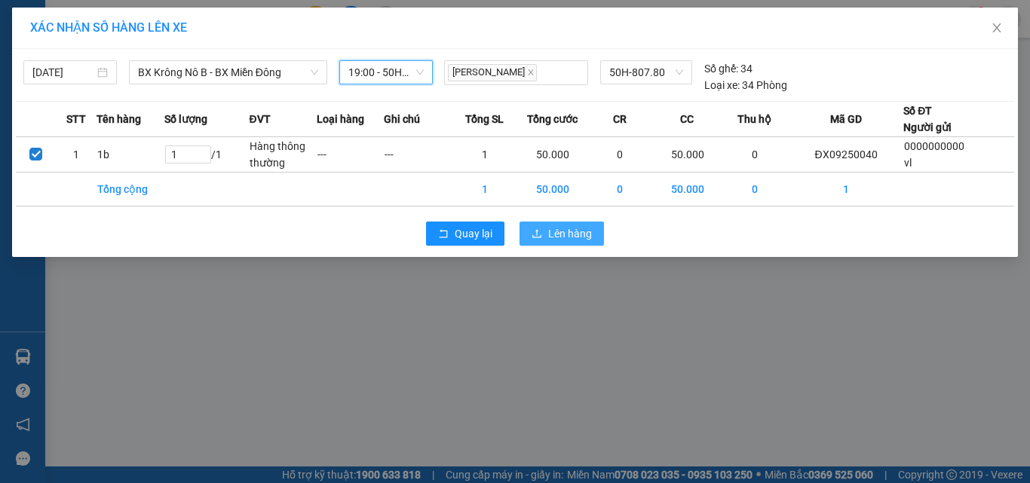
click at [562, 238] on span "Lên hàng" at bounding box center [570, 233] width 44 height 17
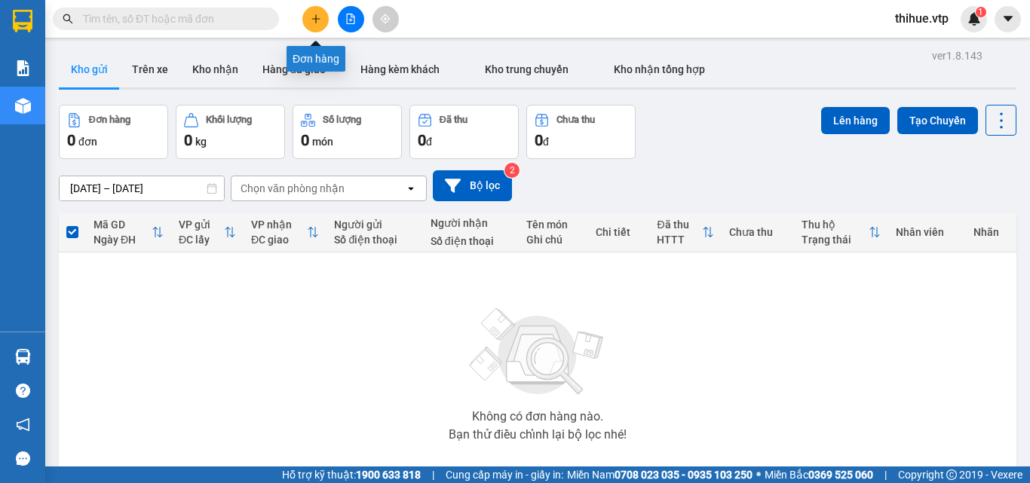
click at [317, 18] on icon "plus" at bounding box center [316, 19] width 11 height 11
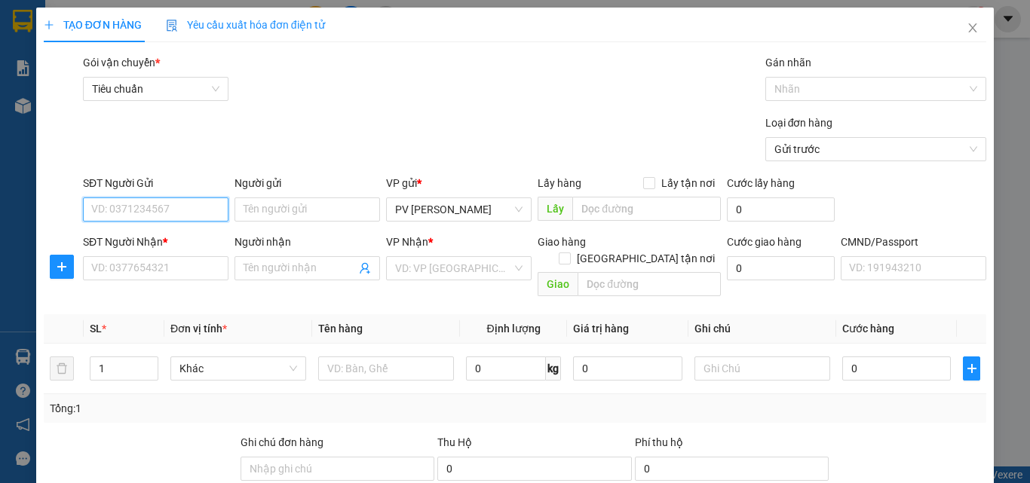
click at [189, 203] on input "SĐT Người Gửi" at bounding box center [156, 210] width 146 height 24
type input "0"
type input "0866427428"
click at [271, 210] on input "Người gửi" at bounding box center [308, 210] width 146 height 24
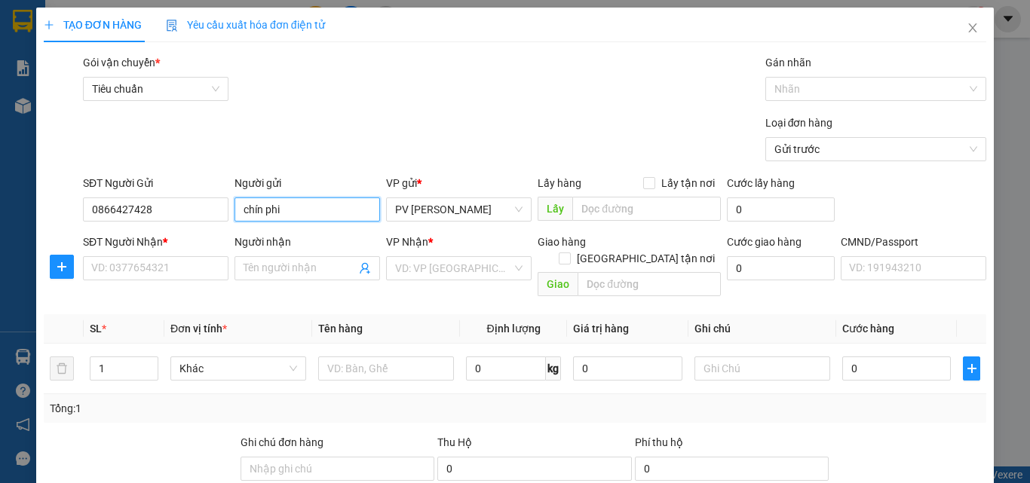
click at [253, 210] on input "chín phi" at bounding box center [308, 210] width 146 height 24
type input "chén phi"
click at [151, 268] on input "SĐT Người Nhận *" at bounding box center [156, 268] width 146 height 24
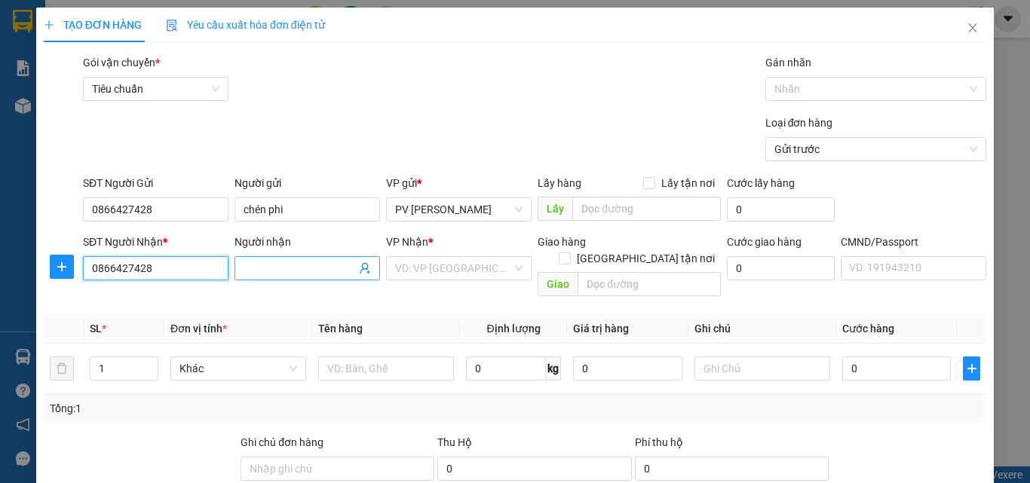
type input "0866427428"
click at [263, 260] on input "Người nhận" at bounding box center [300, 268] width 112 height 17
type input "chén phi"
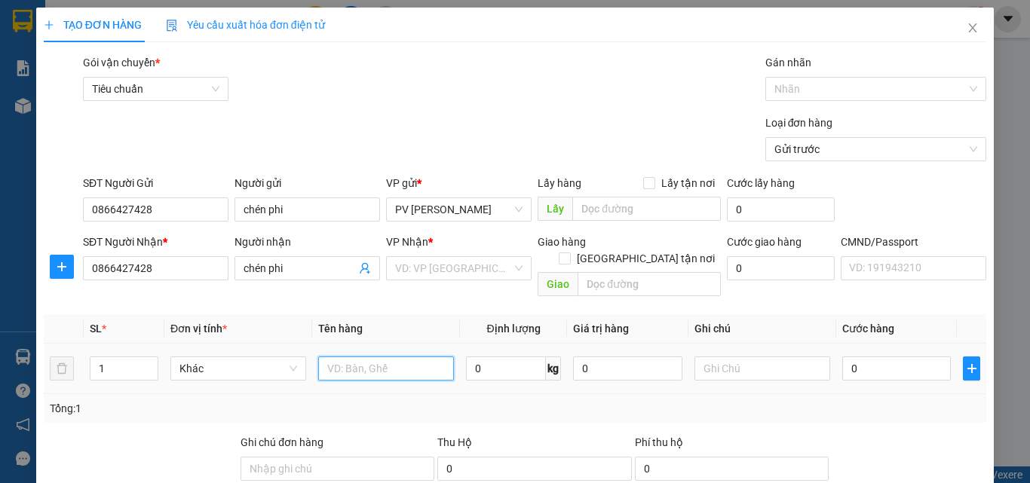
click at [345, 357] on input "text" at bounding box center [386, 369] width 136 height 24
type input "1 th"
click at [844, 357] on input "0" at bounding box center [896, 369] width 109 height 24
type input "4"
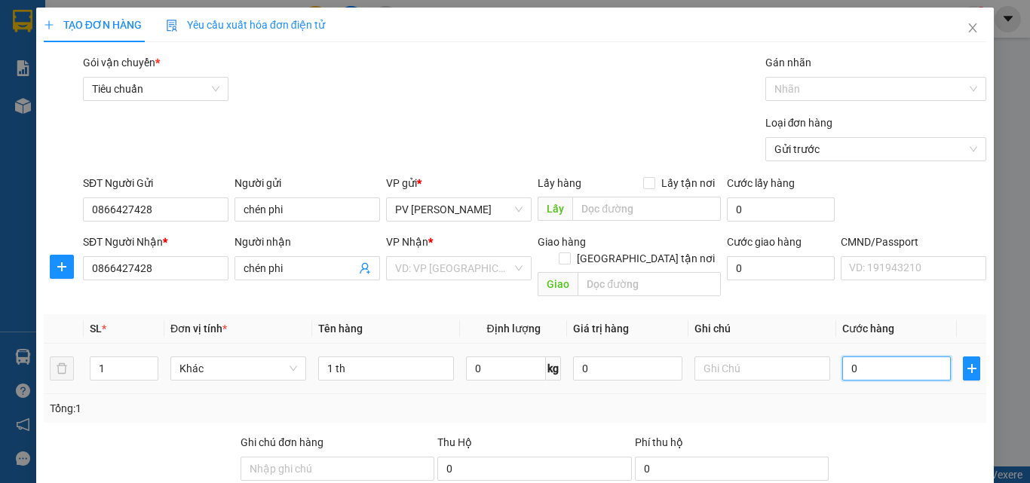
type input "4"
type input "0"
type input "05"
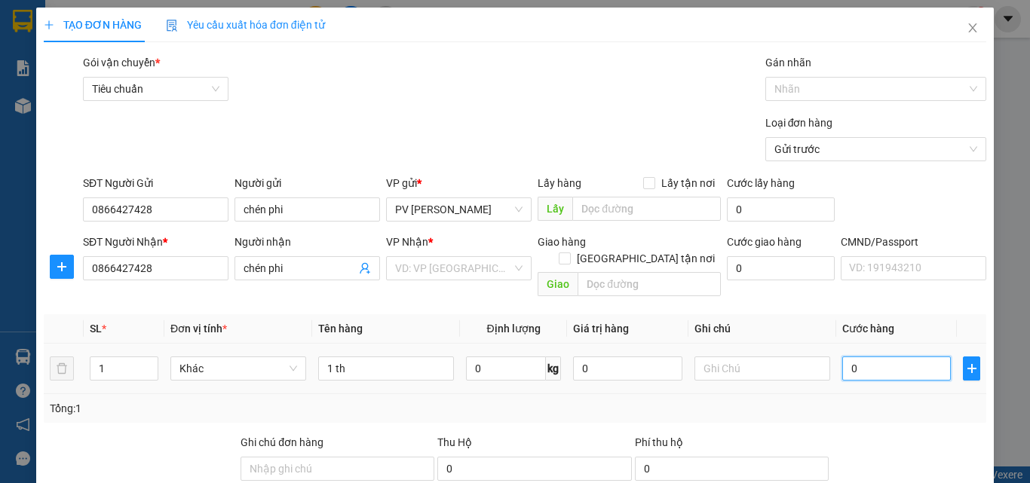
type input "5"
type input "050"
type input "50"
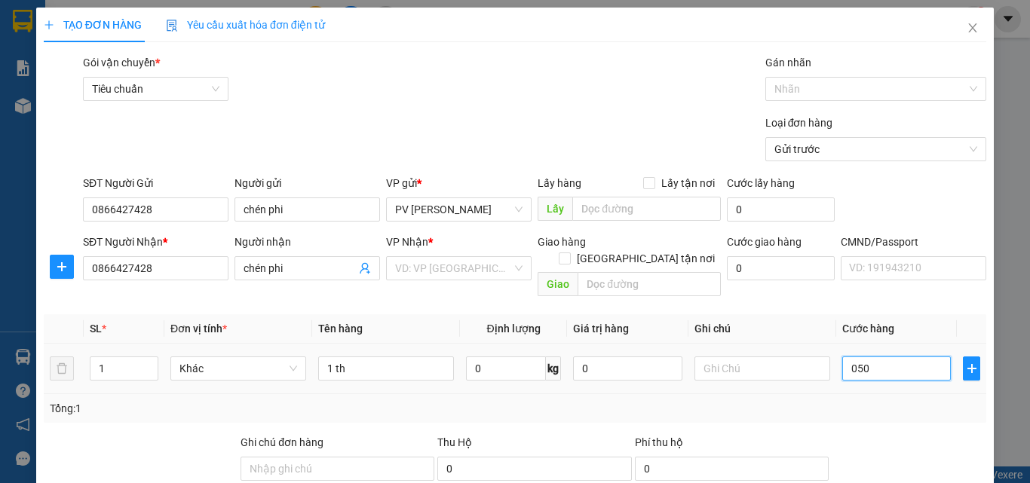
type input "0.500"
type input "500"
type input "05.000"
type input "5.000"
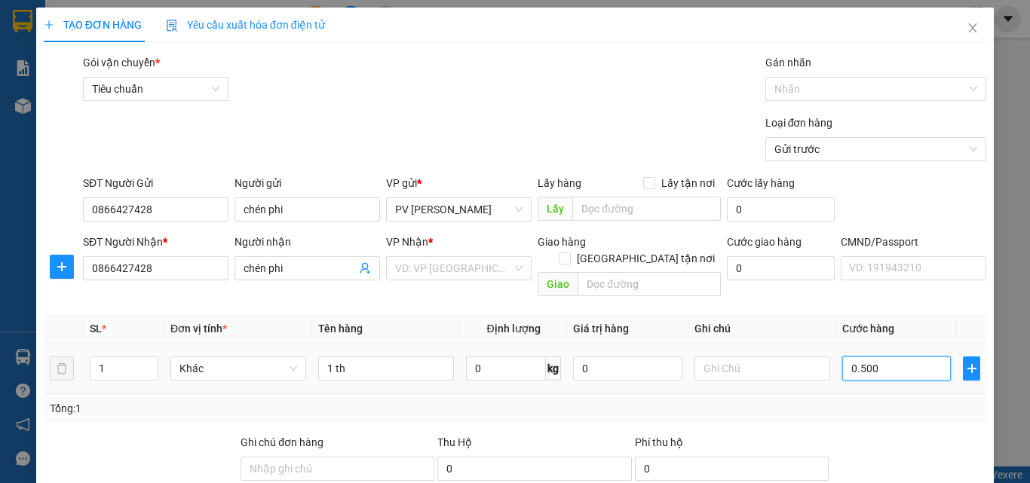
type input "5.000"
type input "0.500"
type input "500"
type input "050"
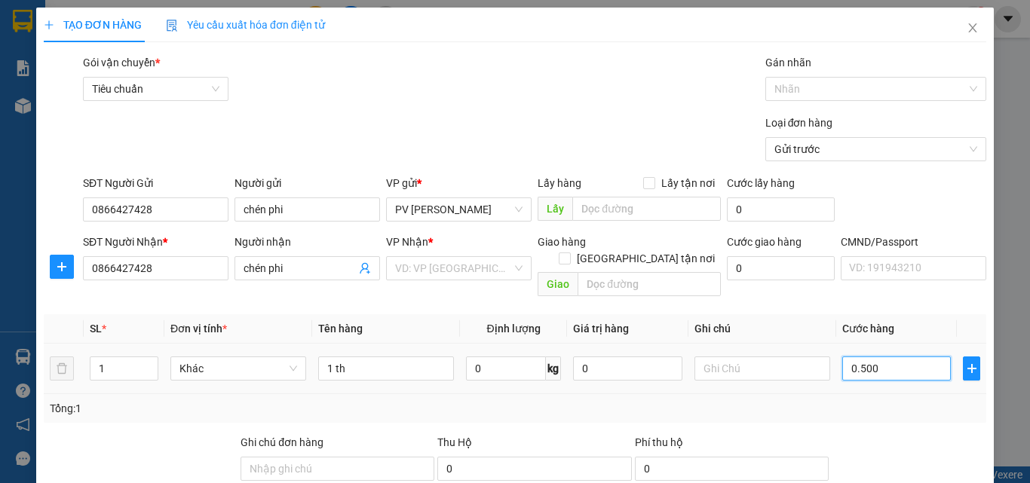
type input "50"
type input "05"
type input "5"
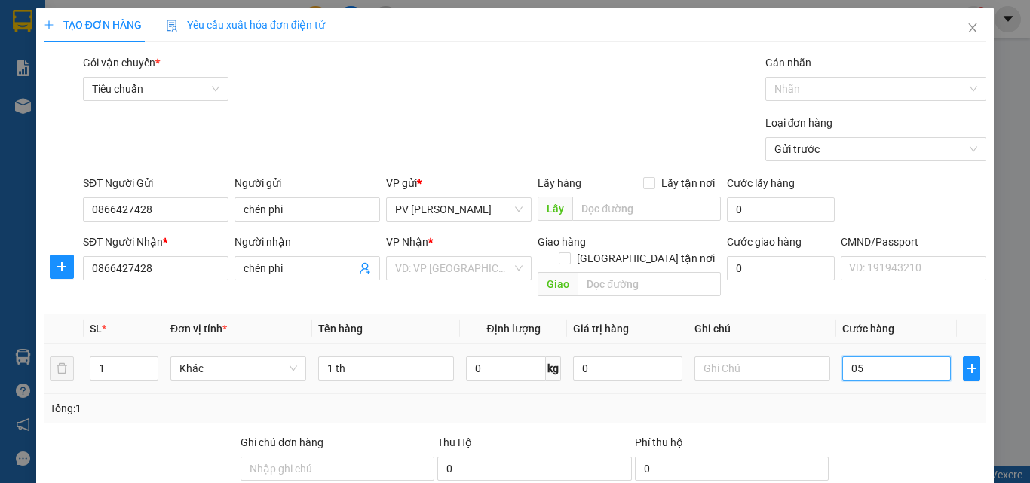
type input "0"
click at [842, 357] on input "0" at bounding box center [896, 369] width 109 height 24
type input "50"
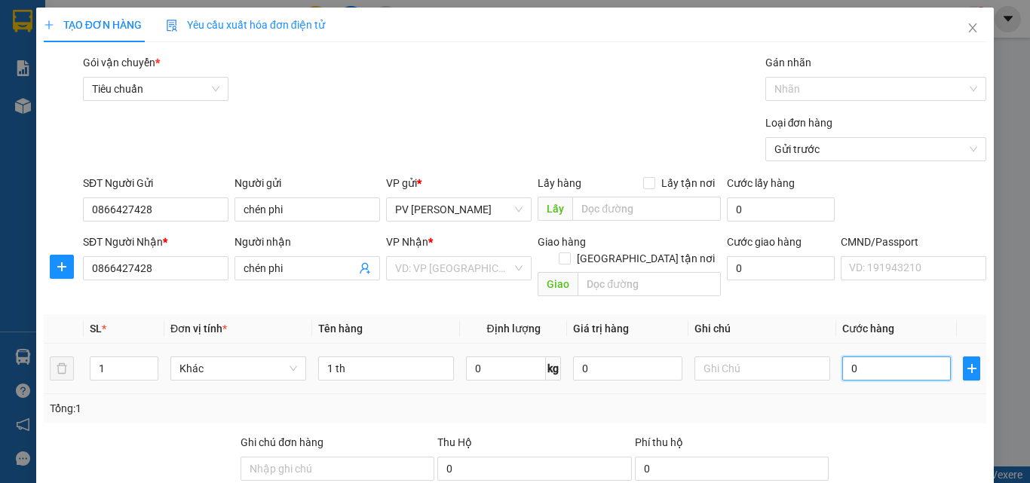
type input "50"
type input "500"
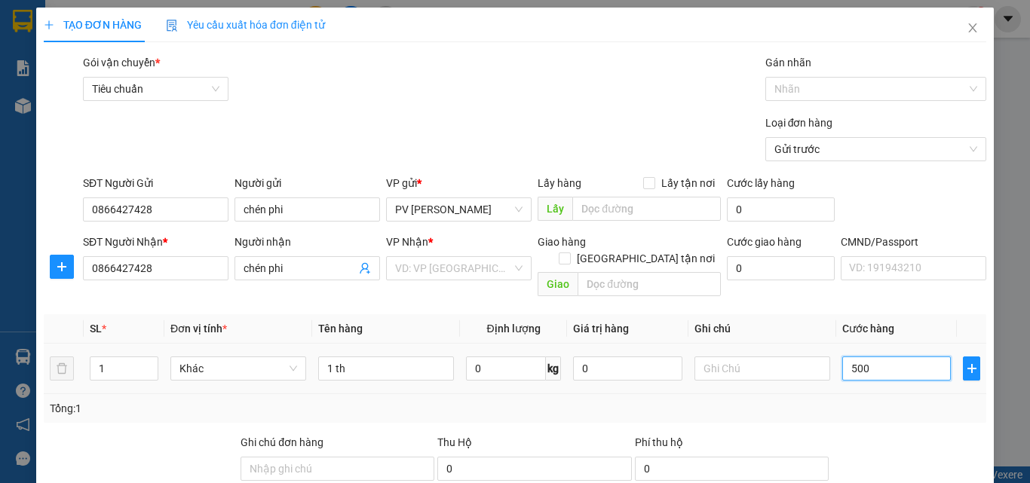
type input "5.000"
type input "50.000"
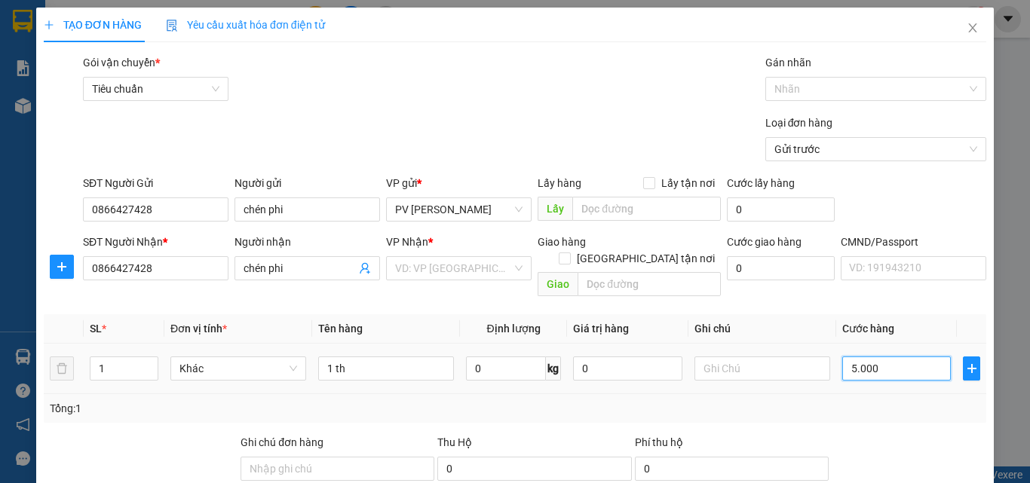
type input "50.000"
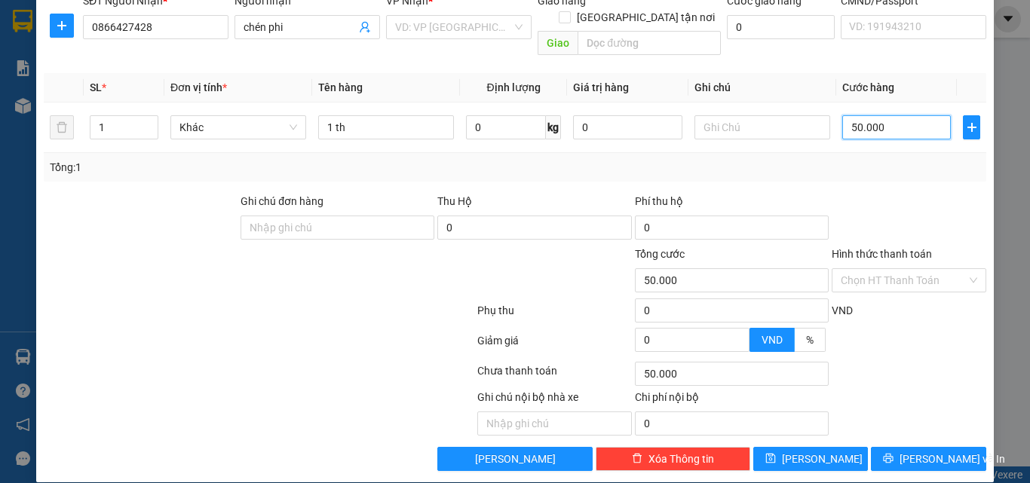
scroll to position [242, 0]
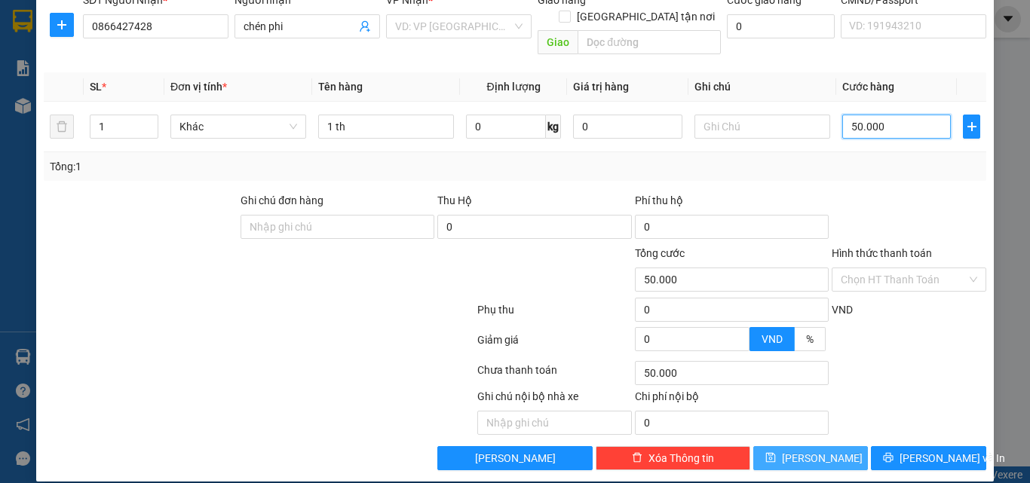
type input "50.000"
click at [811, 450] on span "[PERSON_NAME]" at bounding box center [822, 458] width 81 height 17
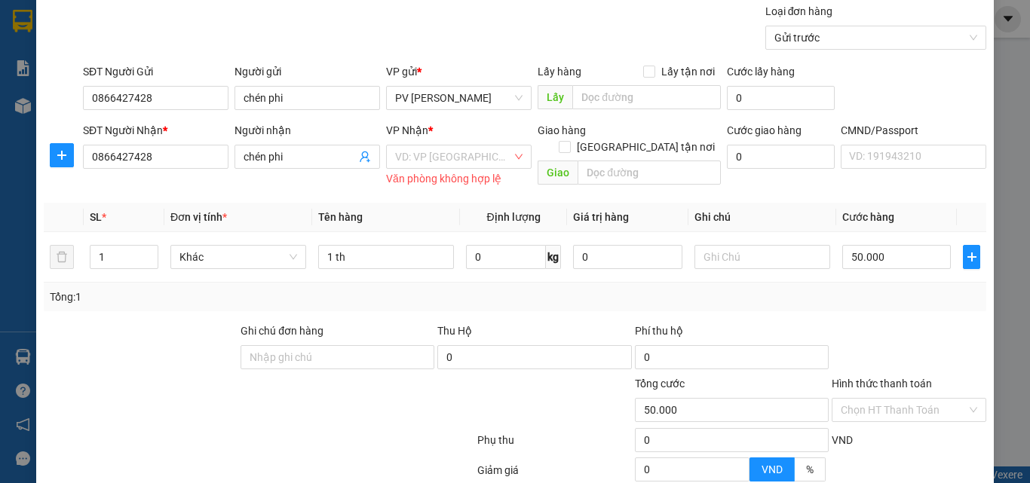
scroll to position [91, 0]
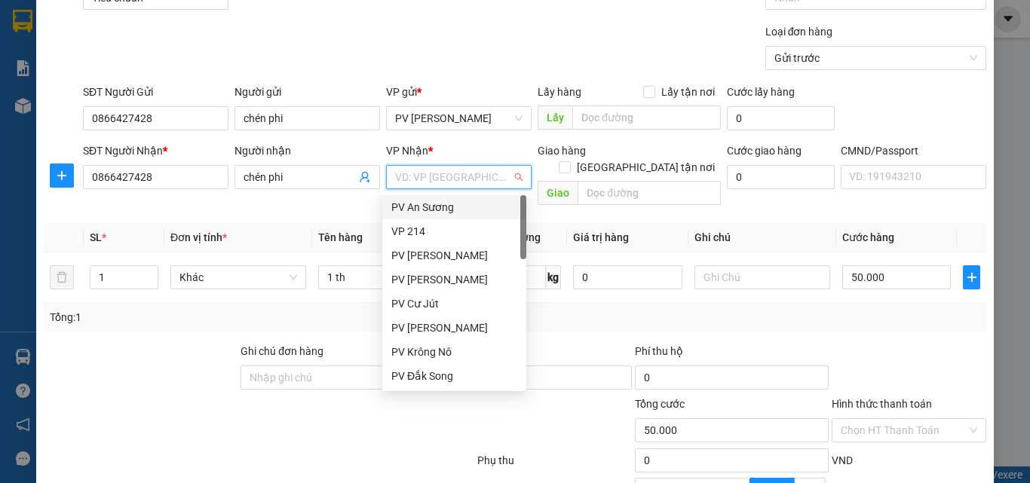
click at [428, 170] on input "search" at bounding box center [453, 177] width 117 height 23
click at [416, 226] on div "VP 214" at bounding box center [454, 231] width 126 height 17
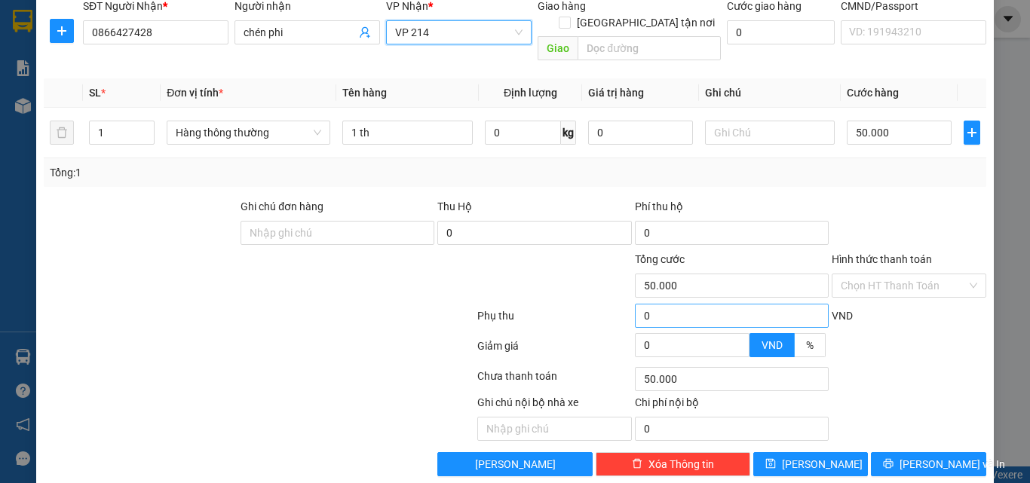
scroll to position [242, 0]
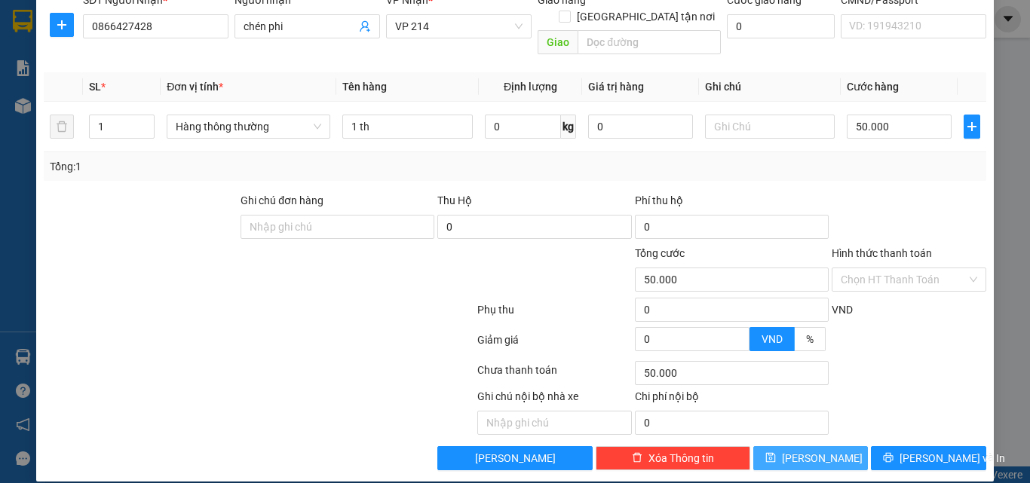
click at [808, 450] on span "[PERSON_NAME]" at bounding box center [822, 458] width 81 height 17
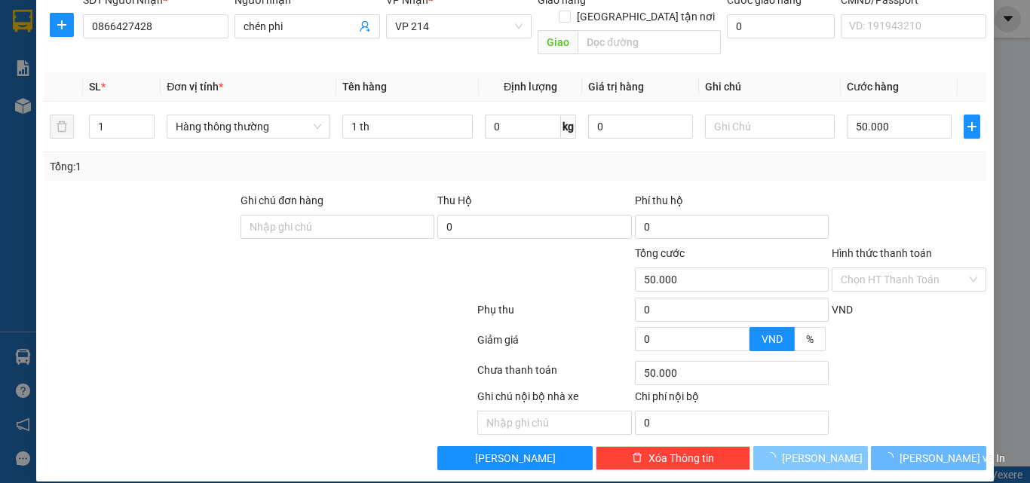
type input "0"
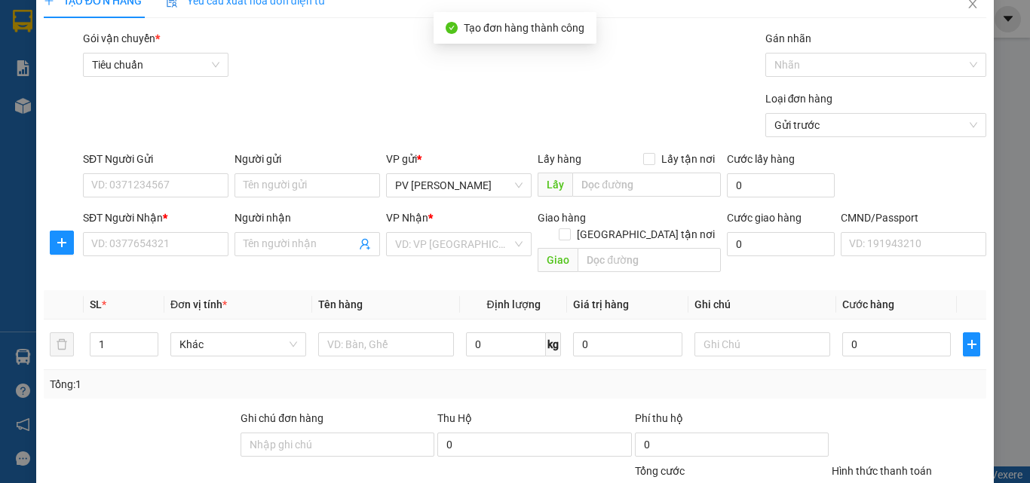
scroll to position [16, 0]
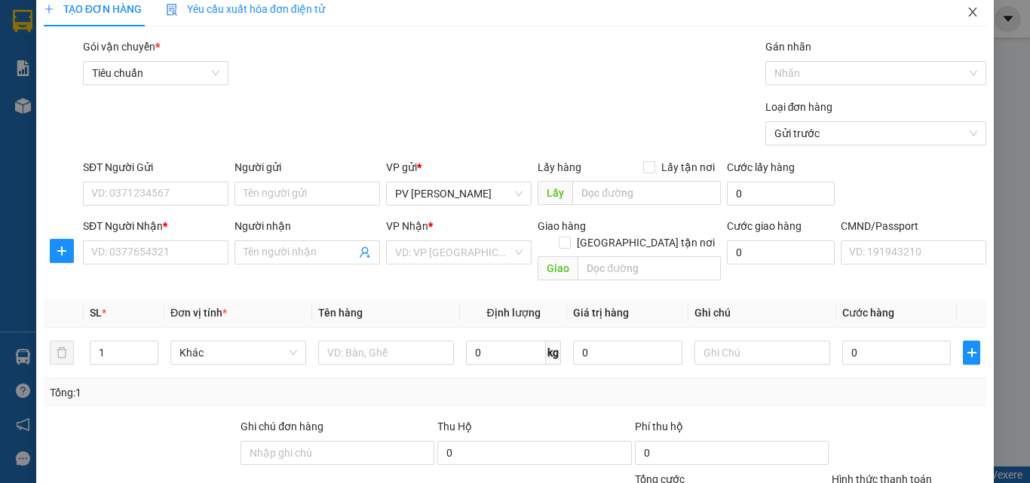
drag, startPoint x: 963, startPoint y: 15, endPoint x: 904, endPoint y: 32, distance: 61.3
click at [967, 14] on icon "close" at bounding box center [973, 12] width 12 height 12
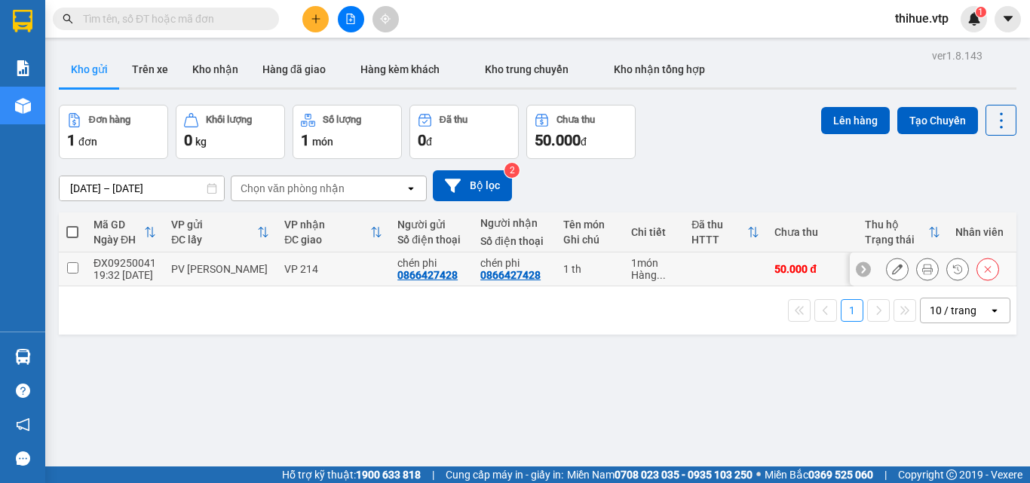
click at [73, 265] on input "checkbox" at bounding box center [72, 267] width 11 height 11
checkbox input "true"
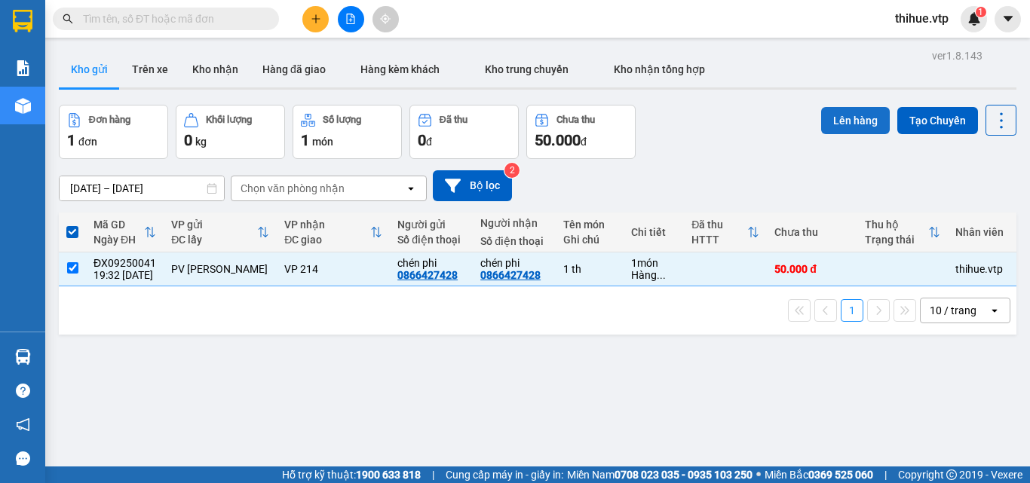
click at [842, 115] on button "Lên hàng" at bounding box center [855, 120] width 69 height 27
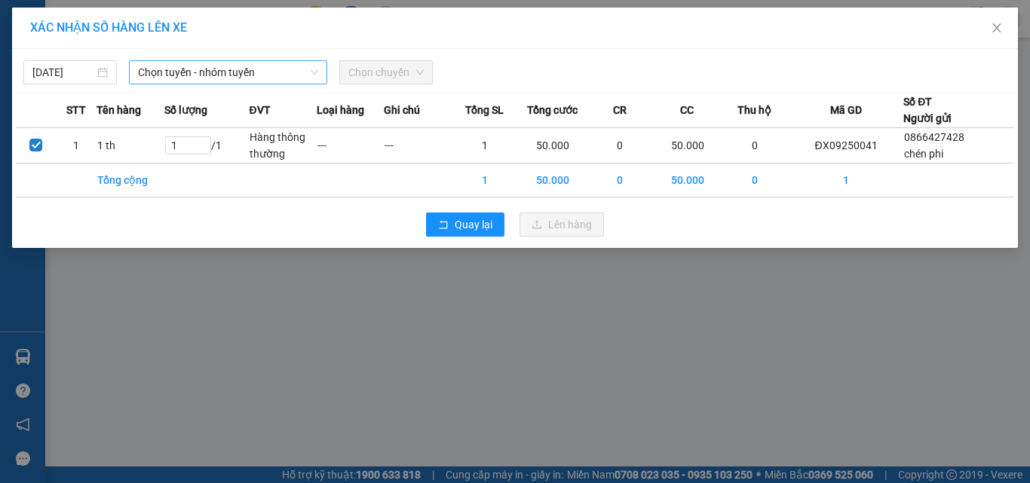
click at [186, 68] on span "Chọn tuyến - nhóm tuyến" at bounding box center [228, 72] width 180 height 23
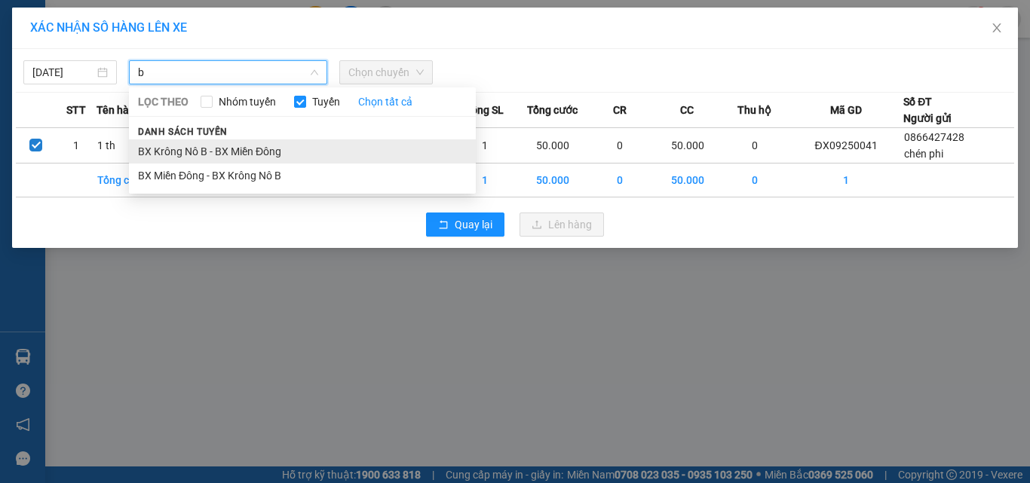
type input "b"
click at [172, 153] on li "BX Krông Nô B - BX Miền Đông" at bounding box center [302, 152] width 347 height 24
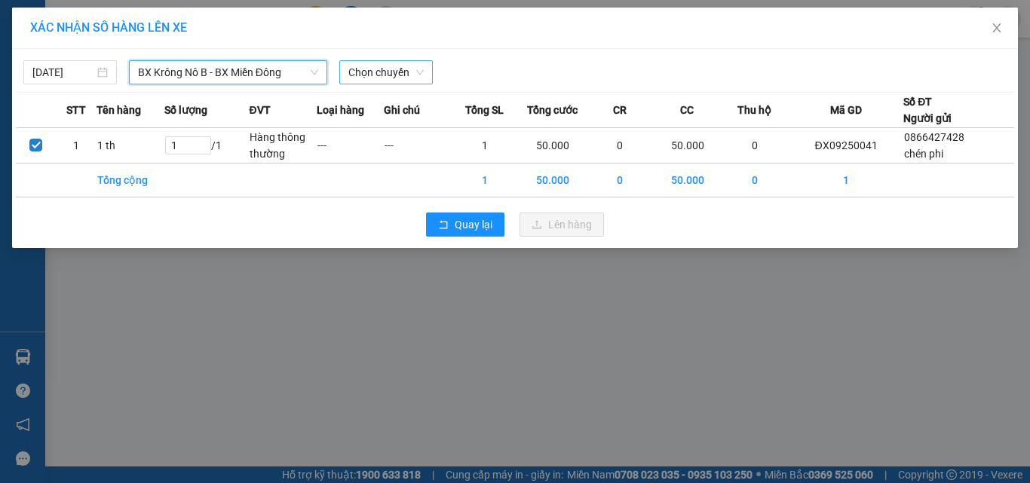
click at [391, 70] on span "Chọn chuyến" at bounding box center [385, 72] width 75 height 23
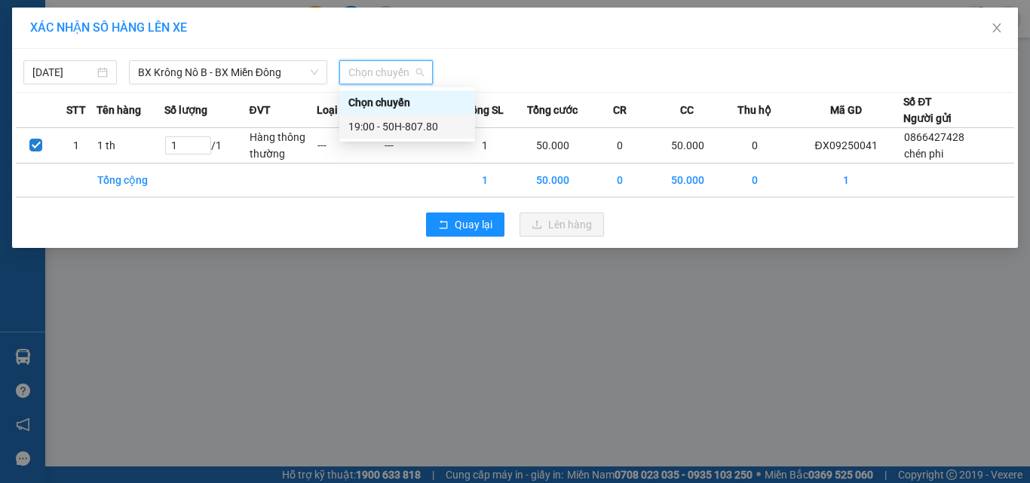
click at [433, 129] on div "19:00 - 50H-807.80" at bounding box center [407, 126] width 118 height 17
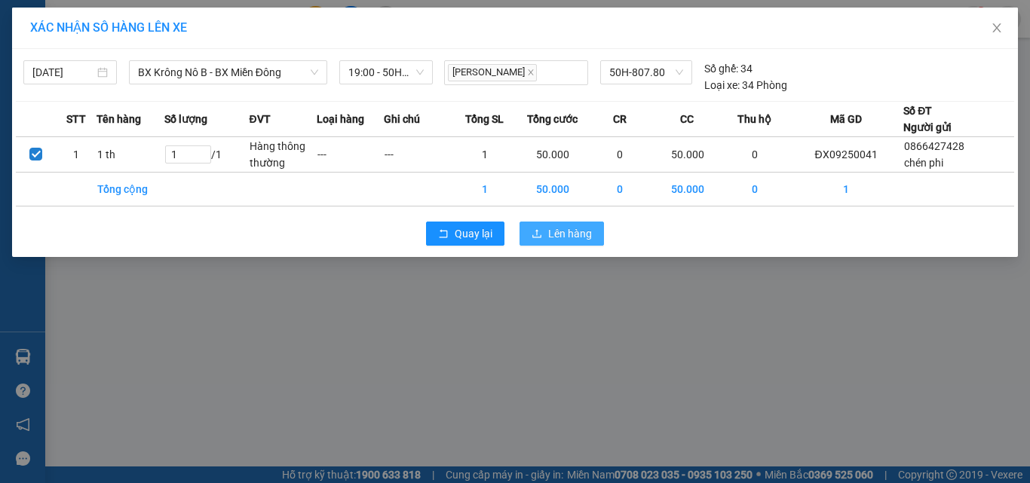
click at [579, 235] on span "Lên hàng" at bounding box center [570, 233] width 44 height 17
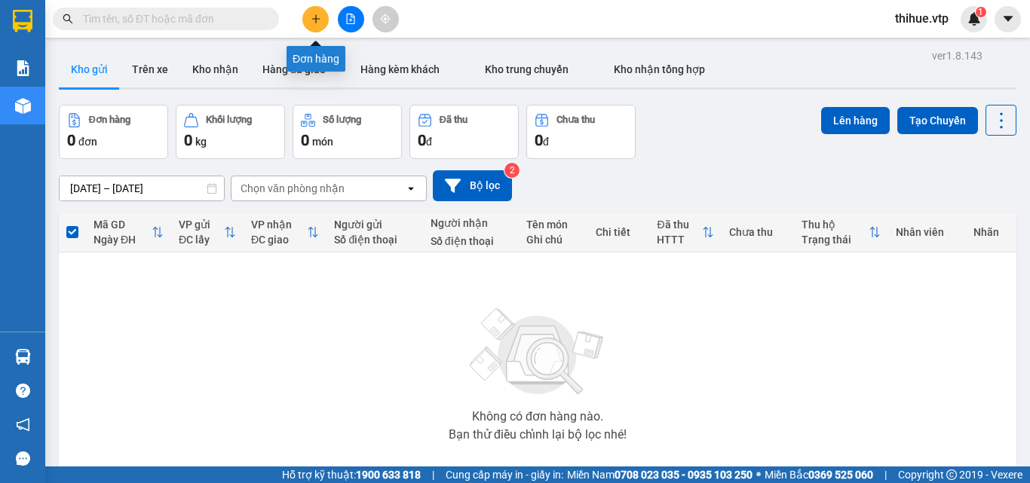
click at [320, 17] on icon "plus" at bounding box center [316, 19] width 11 height 11
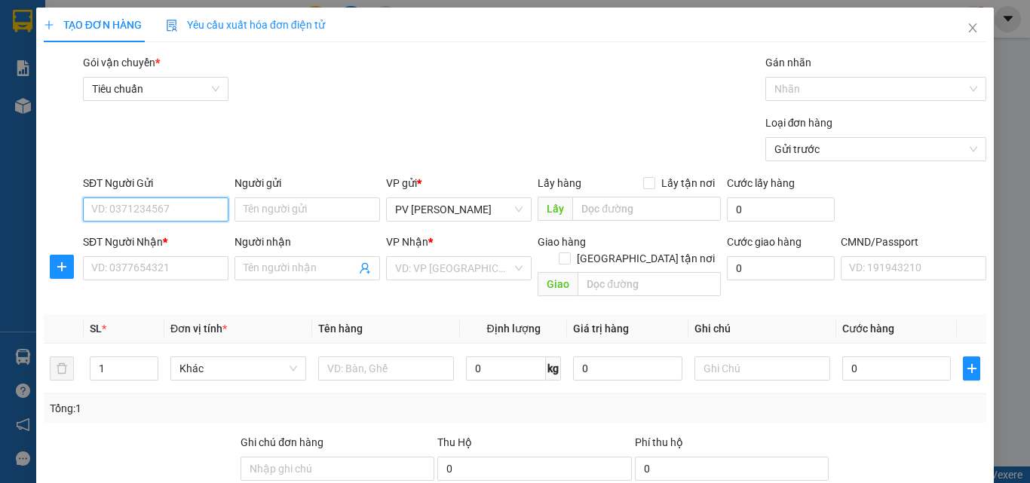
click at [144, 207] on input "SĐT Người Gửi" at bounding box center [156, 210] width 146 height 24
type input "0000000000"
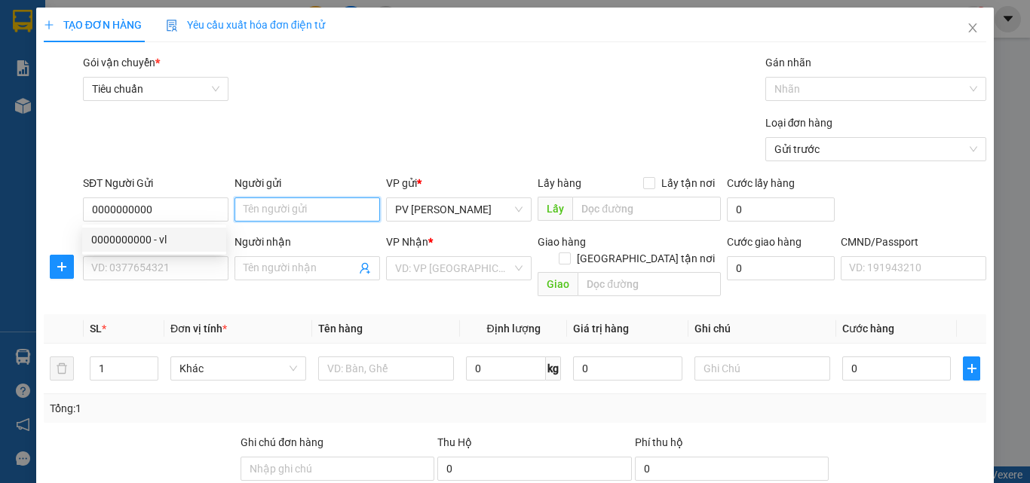
click at [261, 210] on input "Người gửi" at bounding box center [308, 210] width 146 height 24
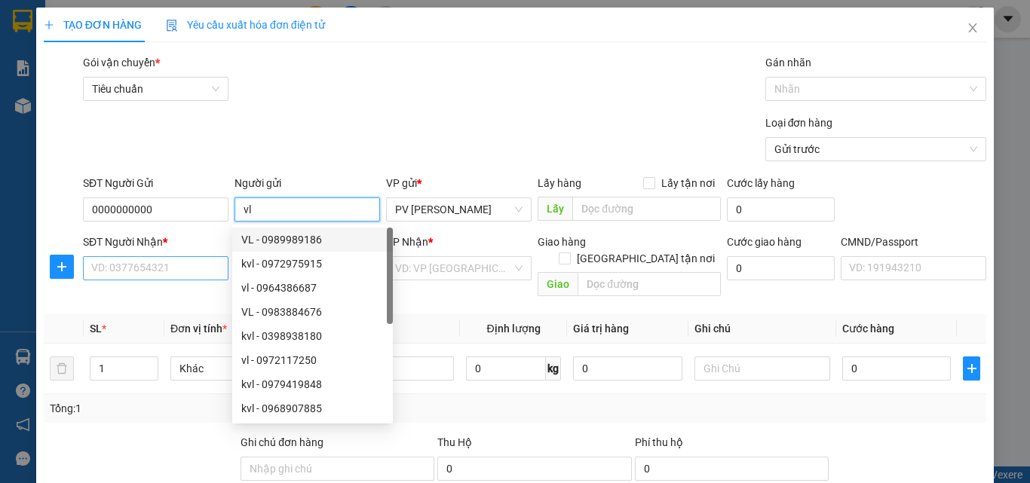
type input "vl"
click at [156, 273] on input "SĐT Người Nhận *" at bounding box center [156, 268] width 146 height 24
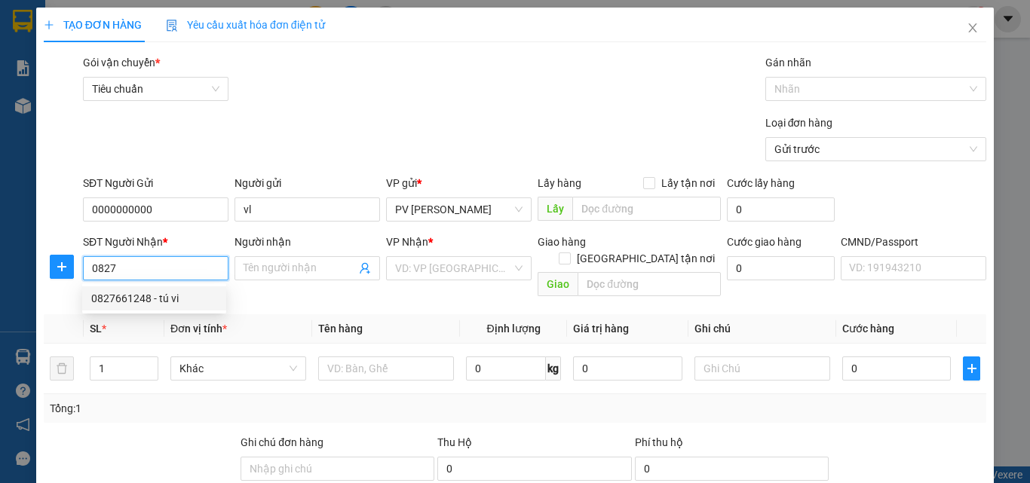
click at [155, 306] on div "0827661248 - tú vi" at bounding box center [154, 298] width 126 height 17
type input "0827661248"
type input "tú vi"
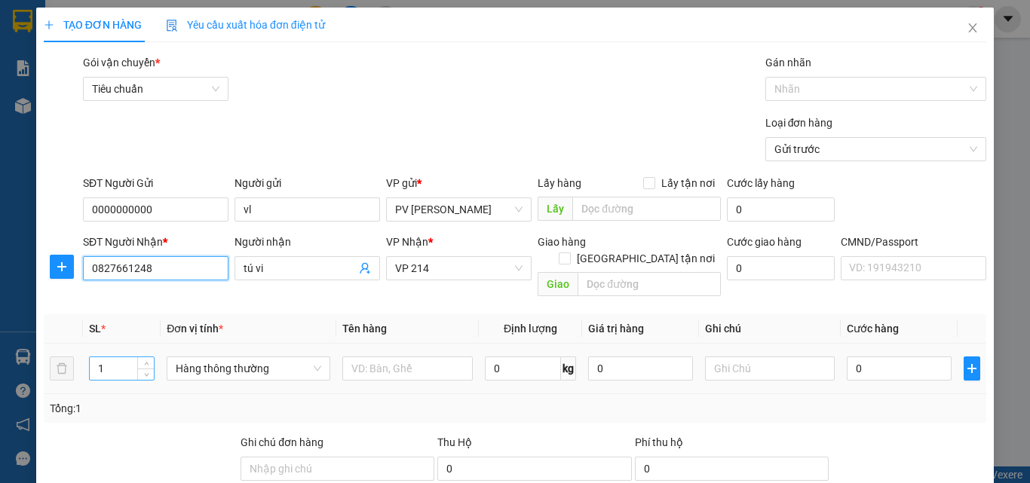
type input "0827661248"
click at [112, 357] on input "1" at bounding box center [122, 368] width 64 height 23
click at [272, 357] on span "Hàng thông thường" at bounding box center [249, 368] width 146 height 23
type input "2"
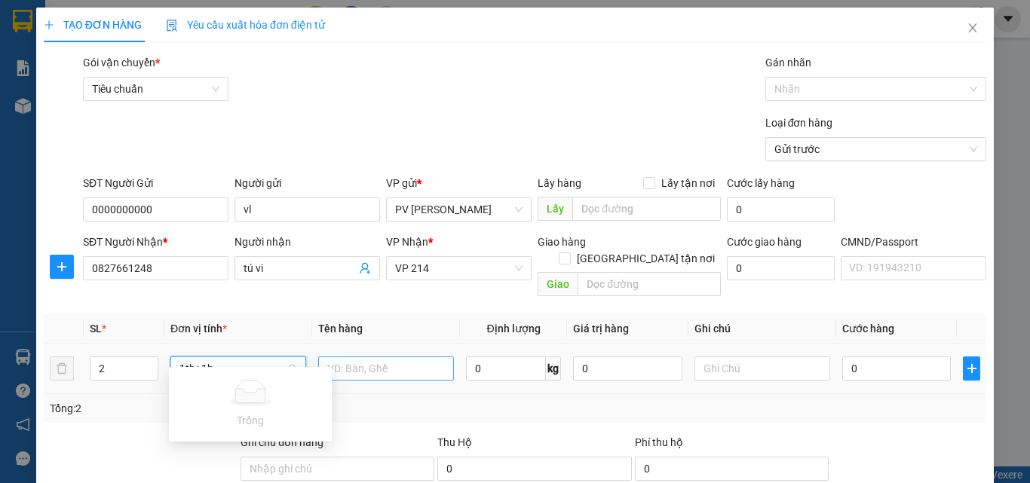
type input "1th+1b"
click at [367, 357] on input "text" at bounding box center [386, 369] width 136 height 24
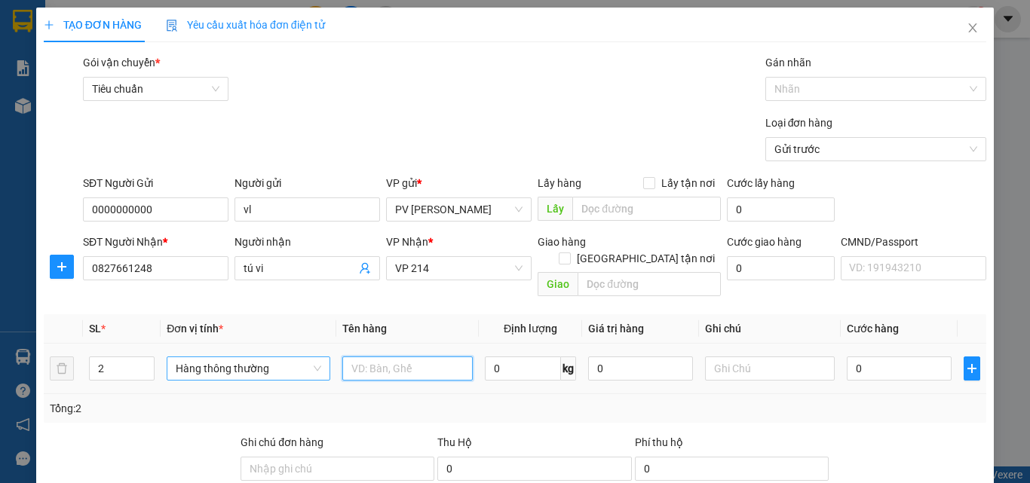
type input "d"
type input "đồ ăn"
click at [873, 367] on td "0" at bounding box center [899, 369] width 116 height 51
click at [873, 357] on input "0" at bounding box center [899, 369] width 104 height 24
click at [115, 357] on input "2" at bounding box center [122, 368] width 64 height 23
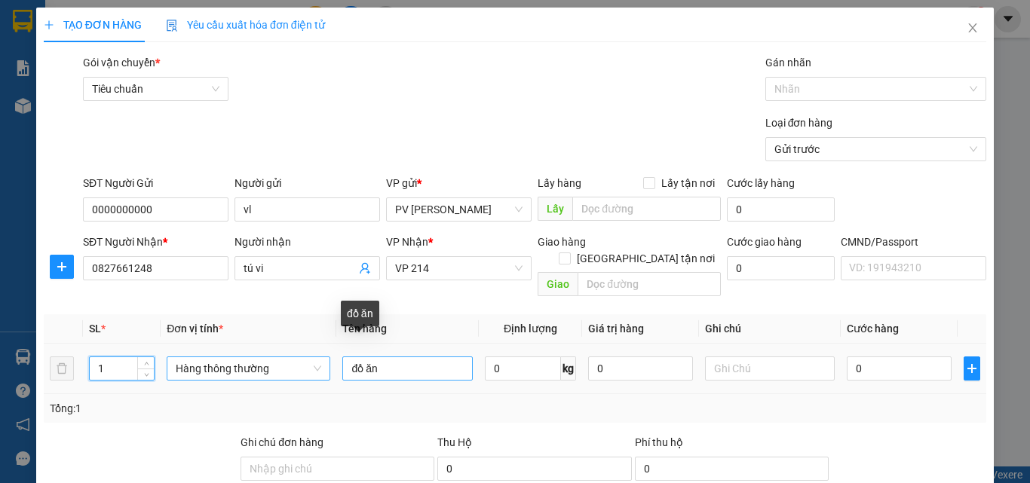
type input "1"
click at [395, 357] on input "đồ ăn" at bounding box center [407, 369] width 130 height 24
type input "đ"
type input "1th"
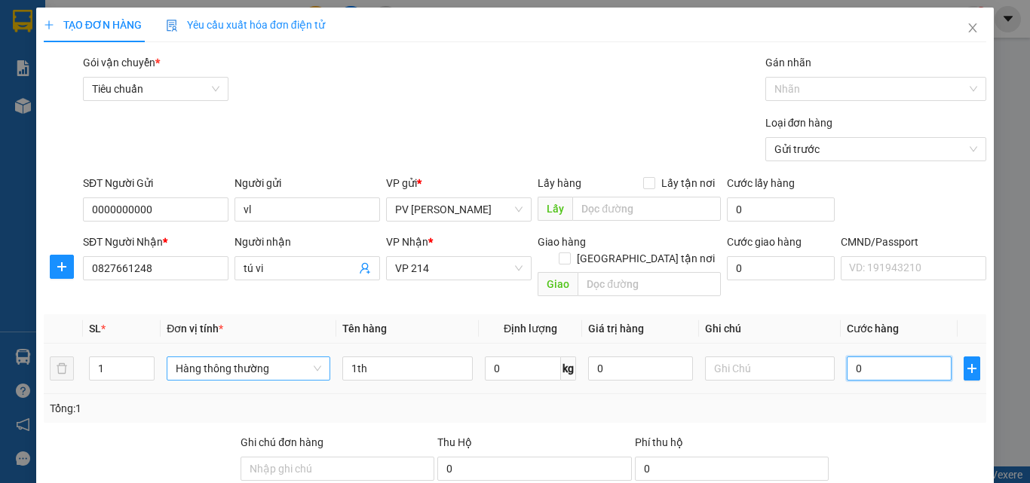
click at [875, 357] on input "0" at bounding box center [899, 369] width 104 height 24
click at [847, 357] on input "0" at bounding box center [899, 369] width 104 height 24
type input "60"
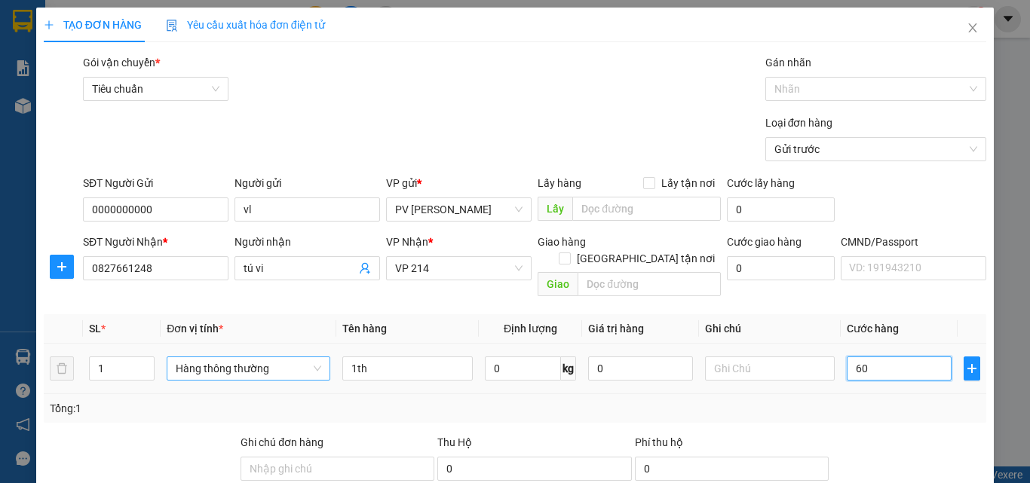
type input "0"
type input "50"
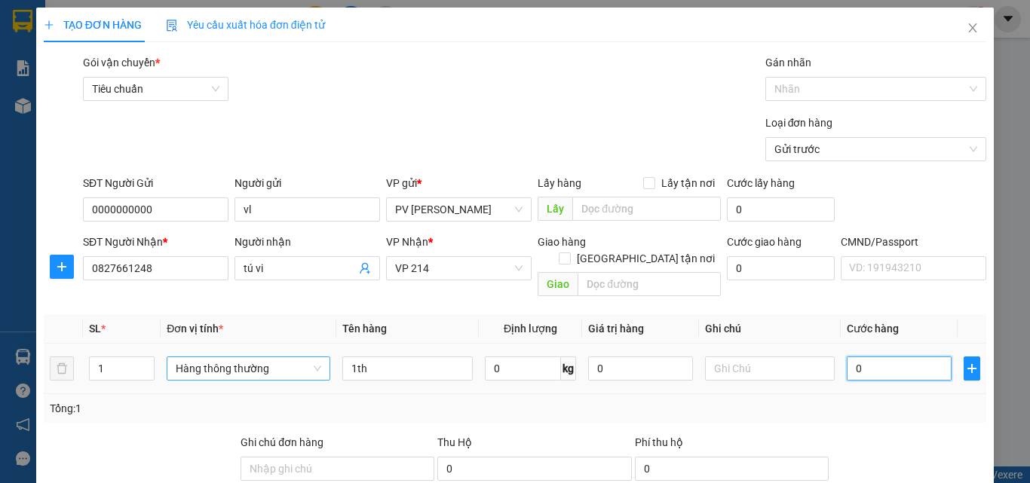
type input "50"
type input "500"
type input "5.000"
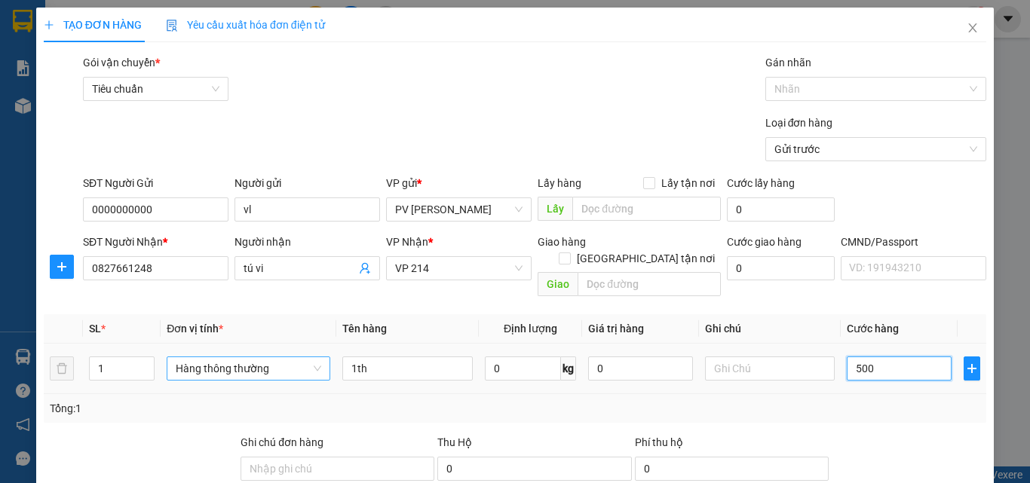
type input "5.000"
type input "50.000"
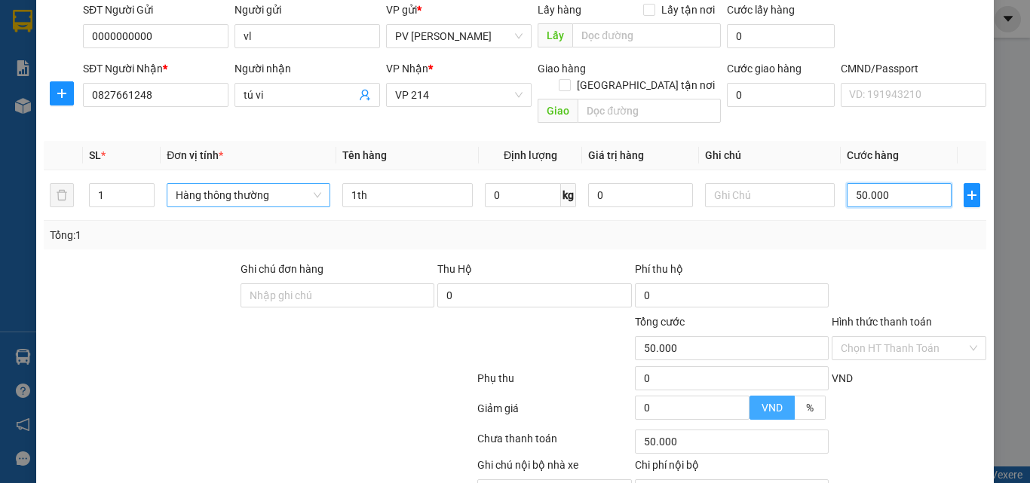
scroll to position [226, 0]
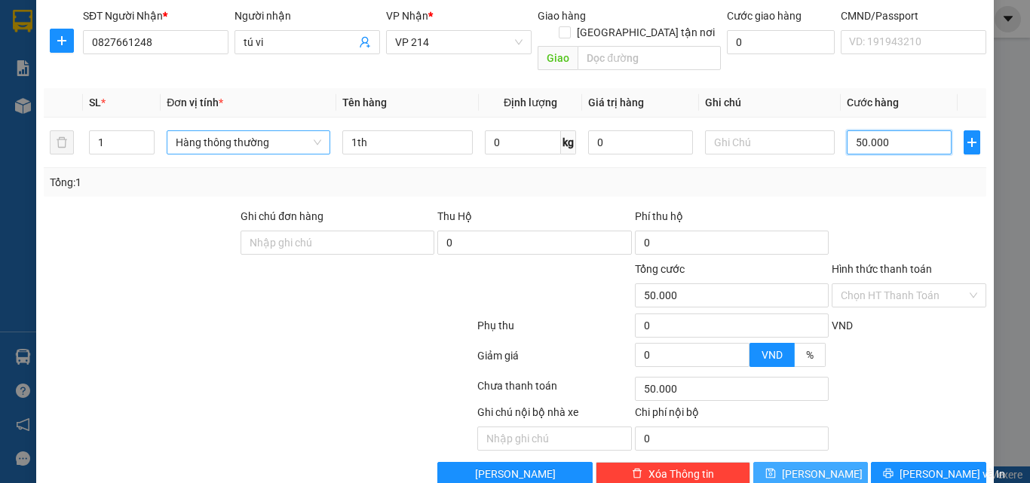
type input "50.000"
click at [776, 468] on icon "save" at bounding box center [770, 473] width 11 height 11
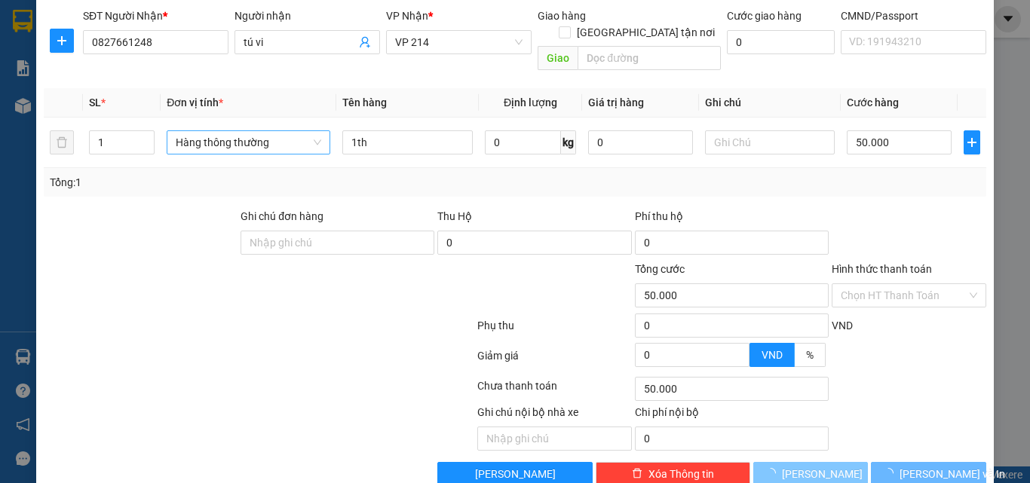
type input "0"
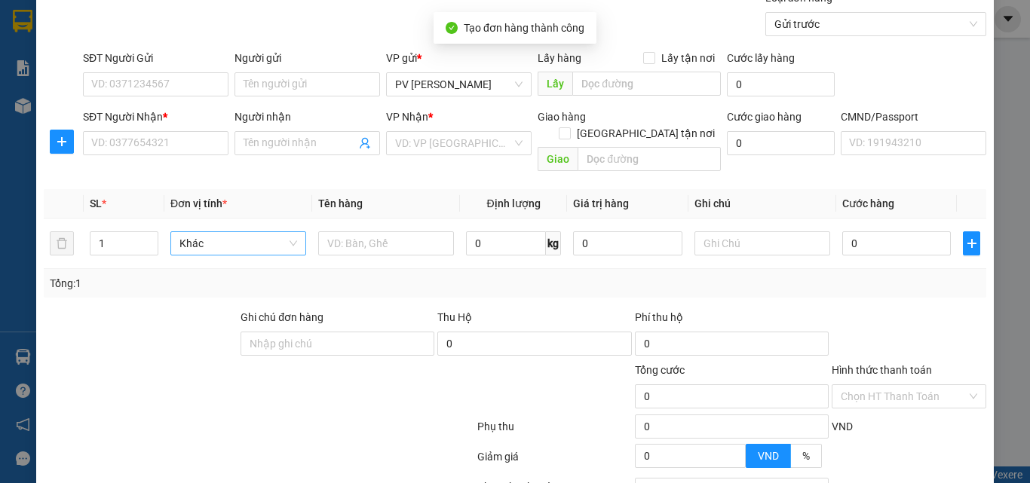
scroll to position [0, 0]
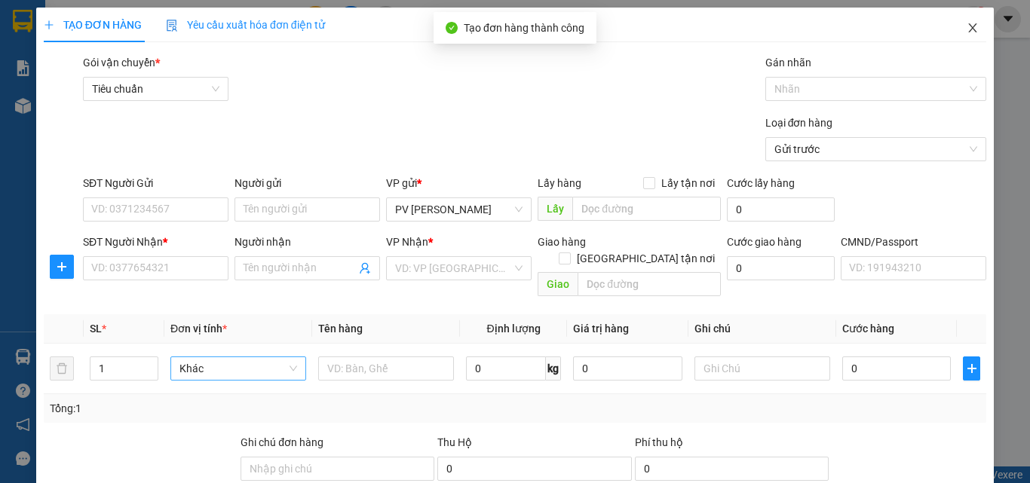
click at [955, 24] on span "Close" at bounding box center [973, 29] width 42 height 42
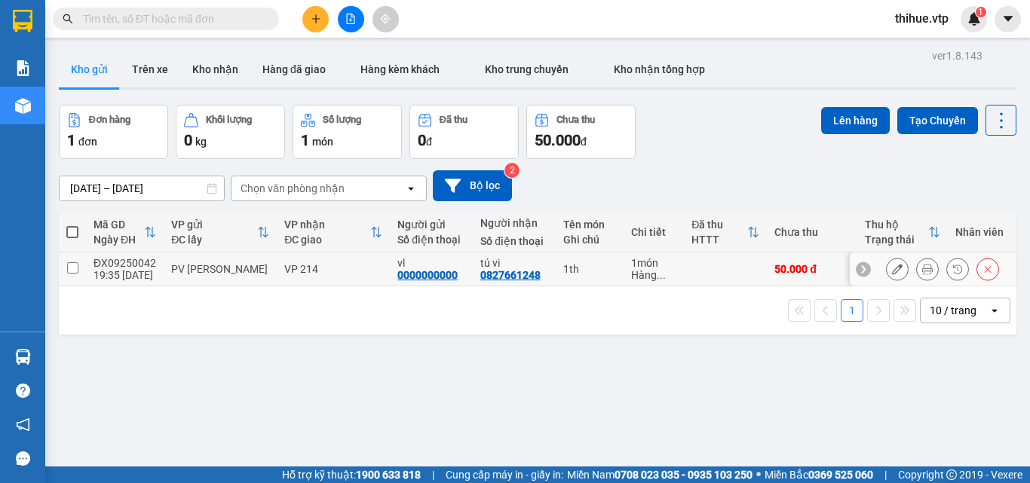
click at [69, 266] on input "checkbox" at bounding box center [72, 267] width 11 height 11
checkbox input "true"
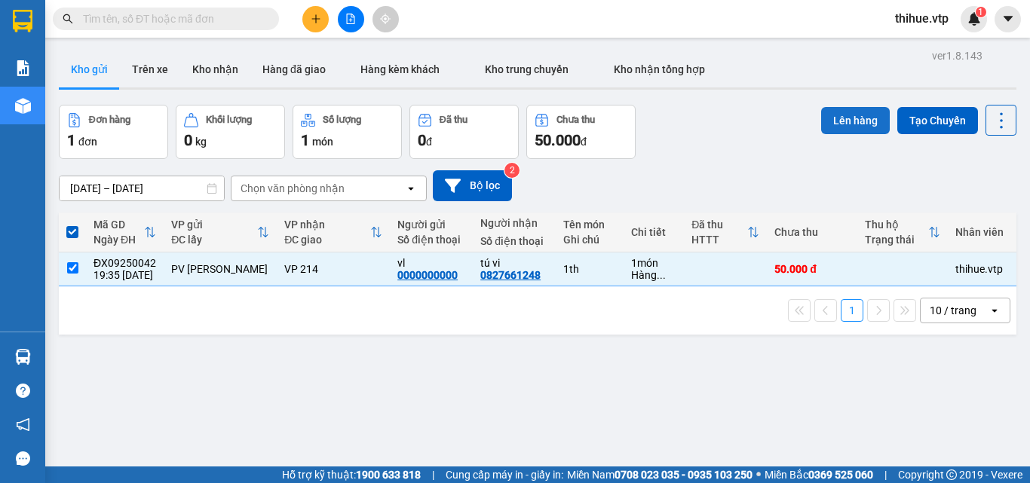
click at [854, 116] on button "Lên hàng" at bounding box center [855, 120] width 69 height 27
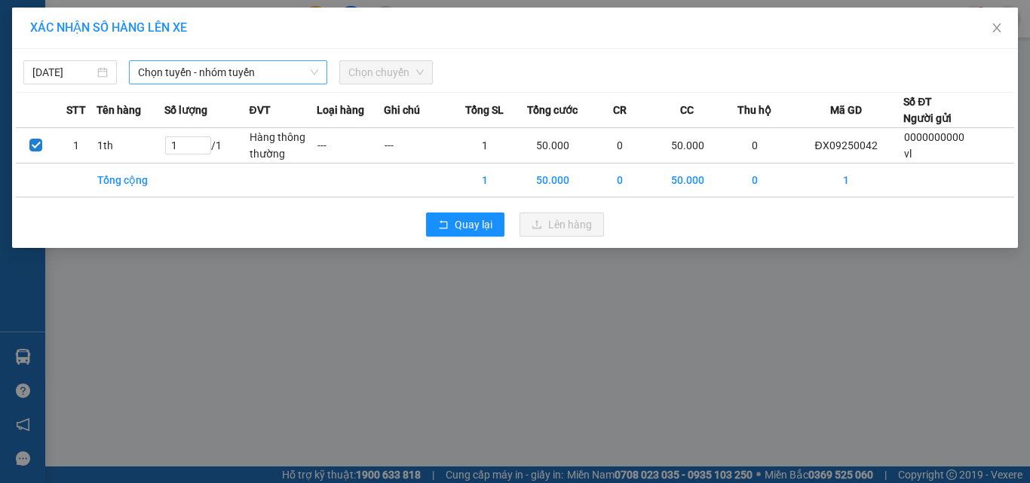
click at [200, 67] on span "Chọn tuyến - nhóm tuyến" at bounding box center [228, 72] width 180 height 23
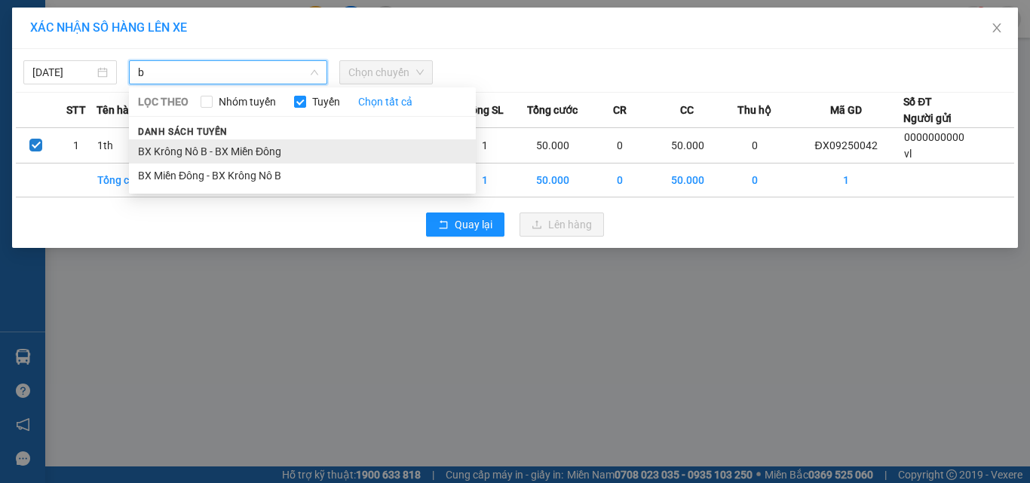
type input "b"
click at [201, 150] on li "BX Krông Nô B - BX Miền Đông" at bounding box center [302, 152] width 347 height 24
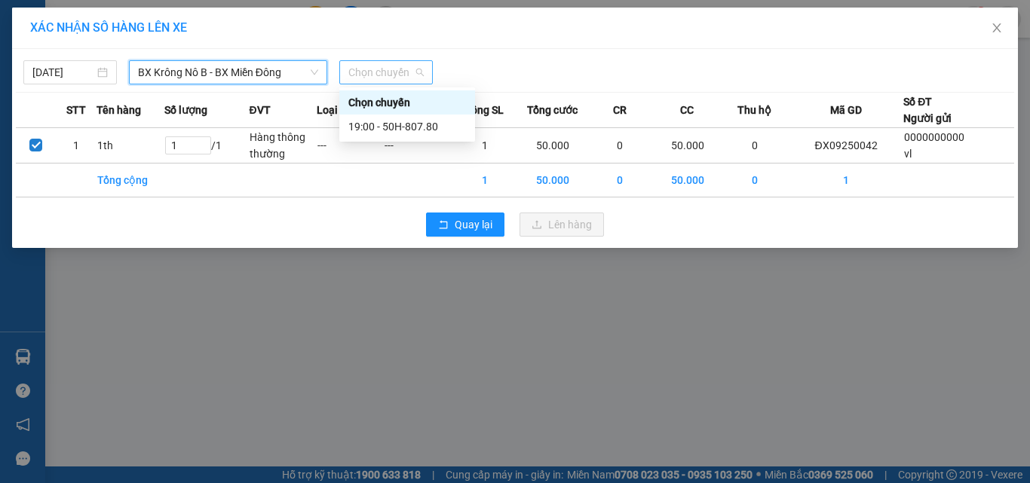
click at [382, 69] on span "Chọn chuyến" at bounding box center [385, 72] width 75 height 23
click at [382, 126] on div "19:00 - 50H-807.80" at bounding box center [407, 126] width 118 height 17
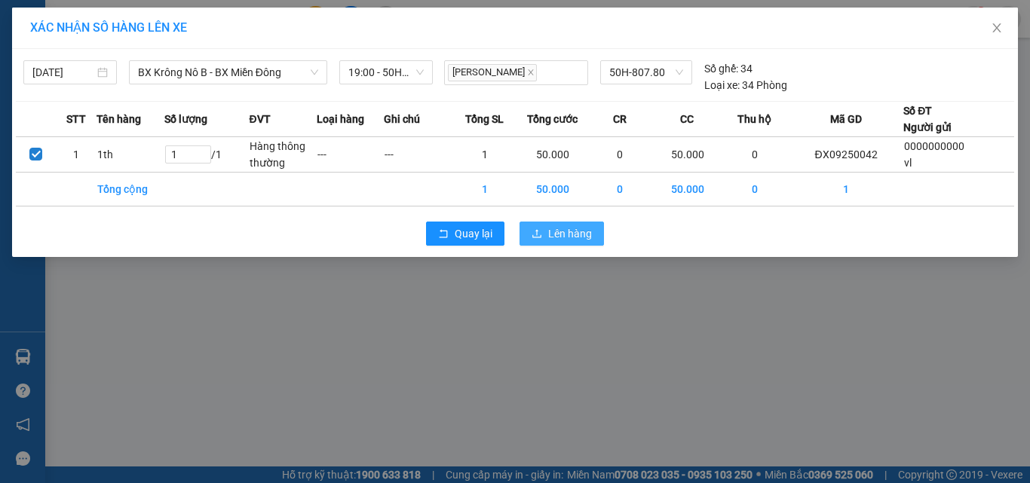
click at [563, 244] on button "Lên hàng" at bounding box center [562, 234] width 84 height 24
